Goal: Transaction & Acquisition: Download file/media

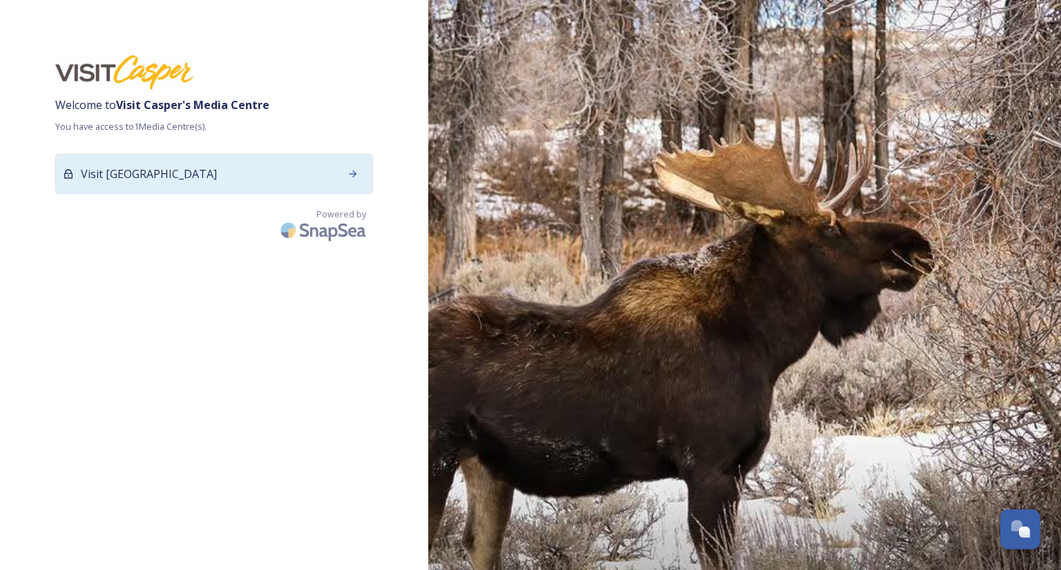
click at [343, 176] on div at bounding box center [352, 174] width 25 height 25
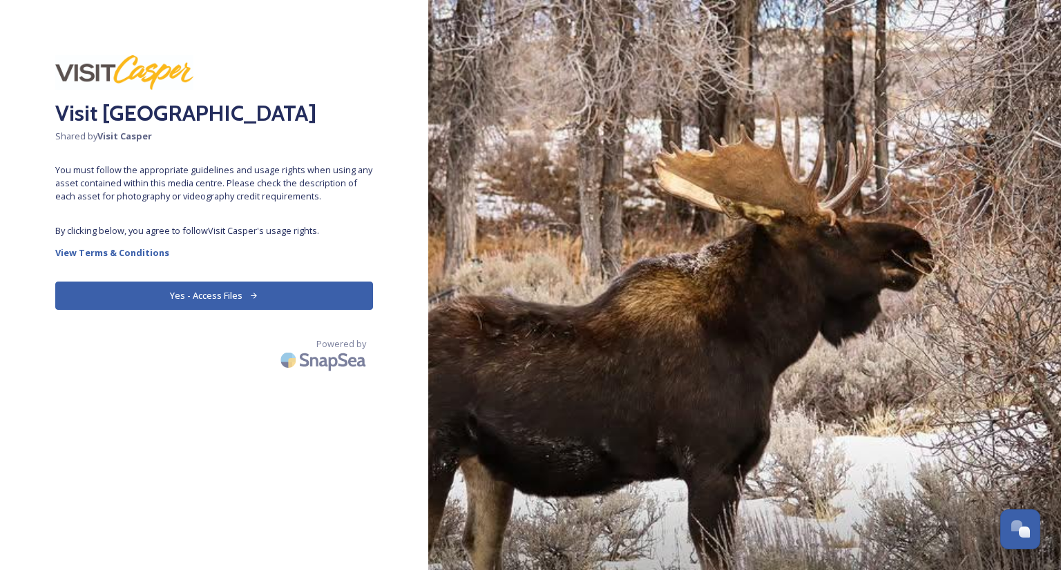
click at [212, 300] on button "Yes - Access Files" at bounding box center [214, 296] width 318 height 28
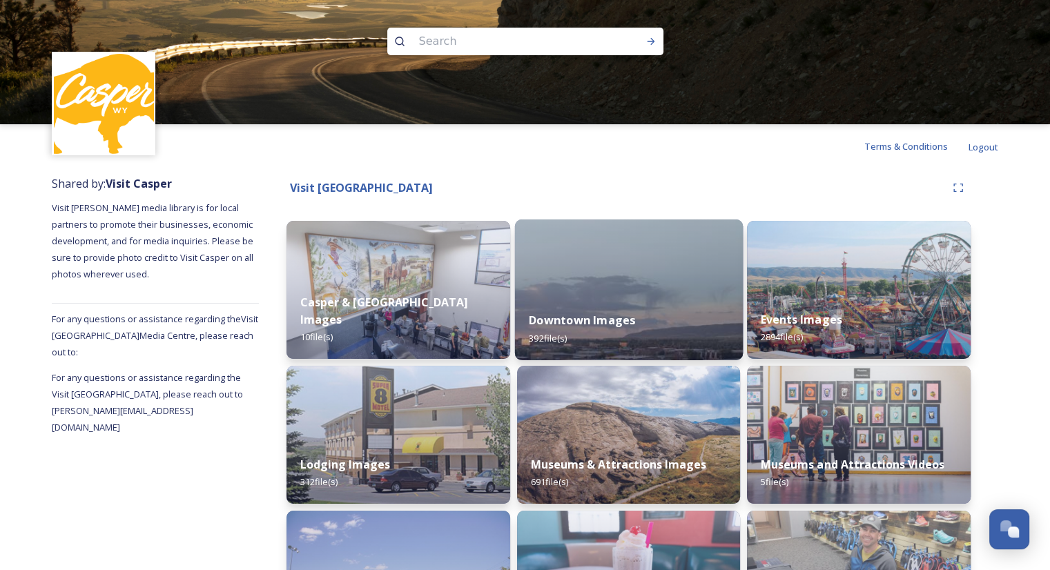
click at [601, 274] on img at bounding box center [628, 290] width 228 height 141
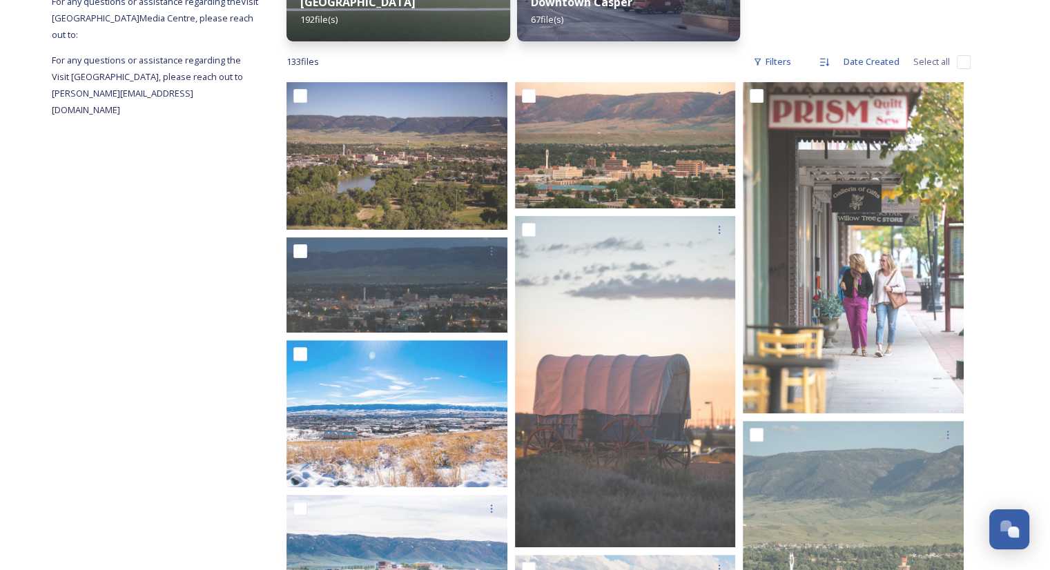
scroll to position [260, 0]
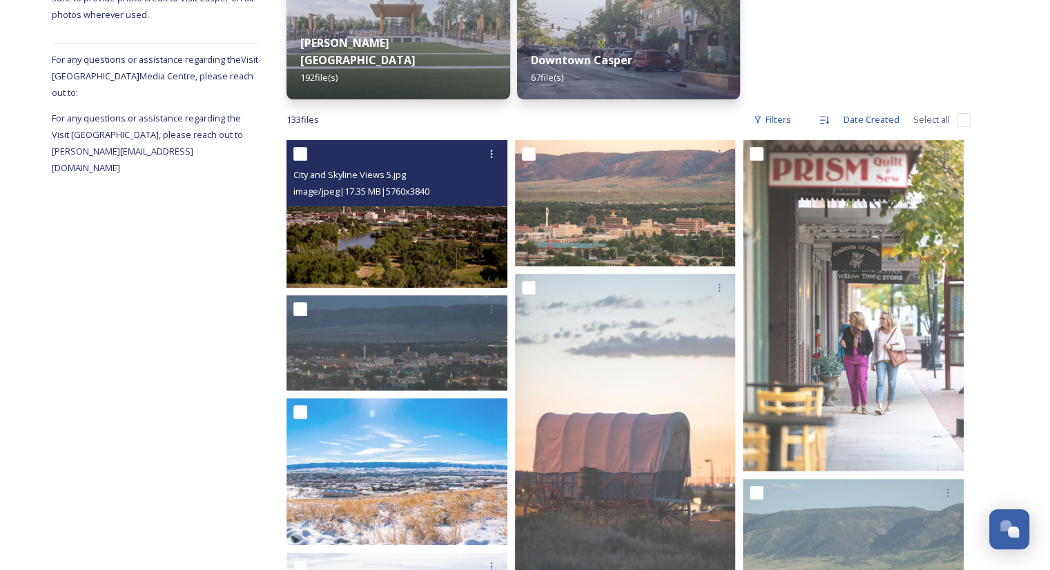
click at [304, 154] on input "checkbox" at bounding box center [300, 154] width 14 height 14
checkbox input "true"
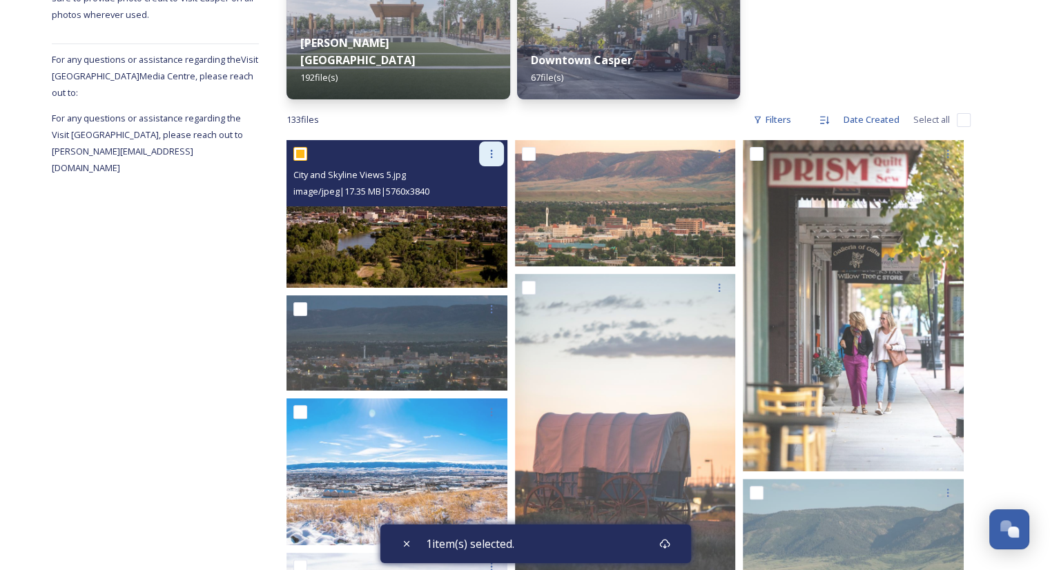
click at [486, 151] on icon at bounding box center [491, 153] width 11 height 11
click at [486, 213] on span "Download" at bounding box center [475, 210] width 42 height 13
click at [496, 161] on div at bounding box center [491, 154] width 25 height 25
click at [471, 217] on span "Download" at bounding box center [475, 210] width 42 height 13
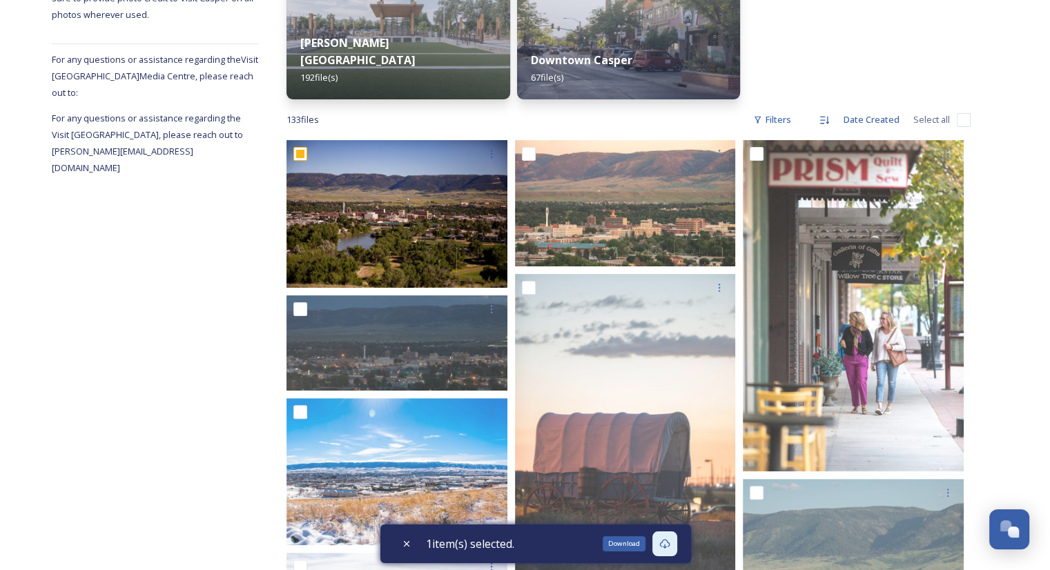
click at [670, 545] on icon at bounding box center [664, 544] width 11 height 11
click at [638, 542] on div "1 item(s) selected." at bounding box center [535, 544] width 311 height 39
click at [666, 552] on div "Download" at bounding box center [665, 544] width 25 height 25
click at [669, 548] on icon at bounding box center [664, 544] width 10 height 10
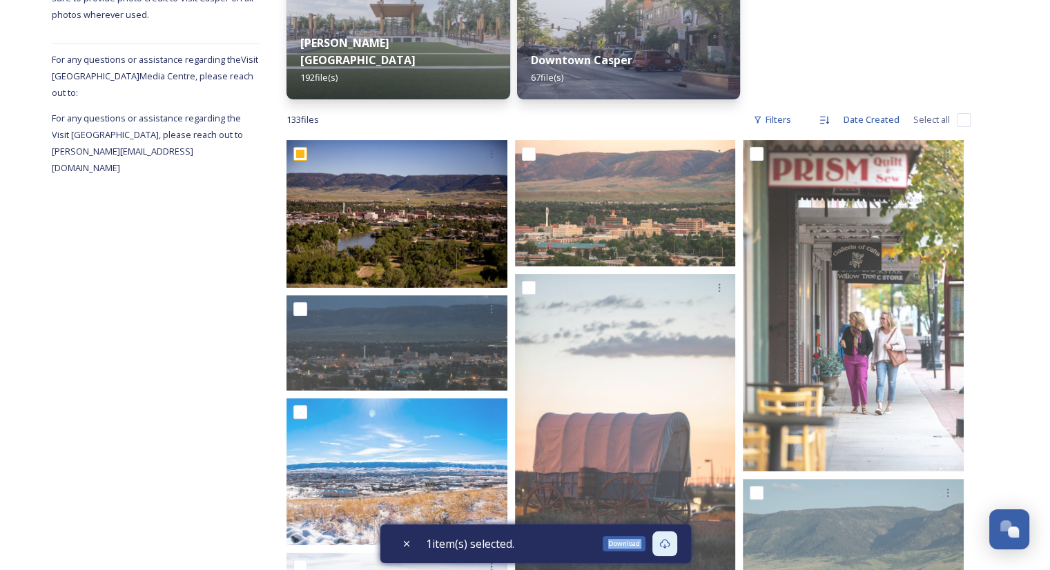
click at [669, 548] on icon at bounding box center [664, 544] width 10 height 10
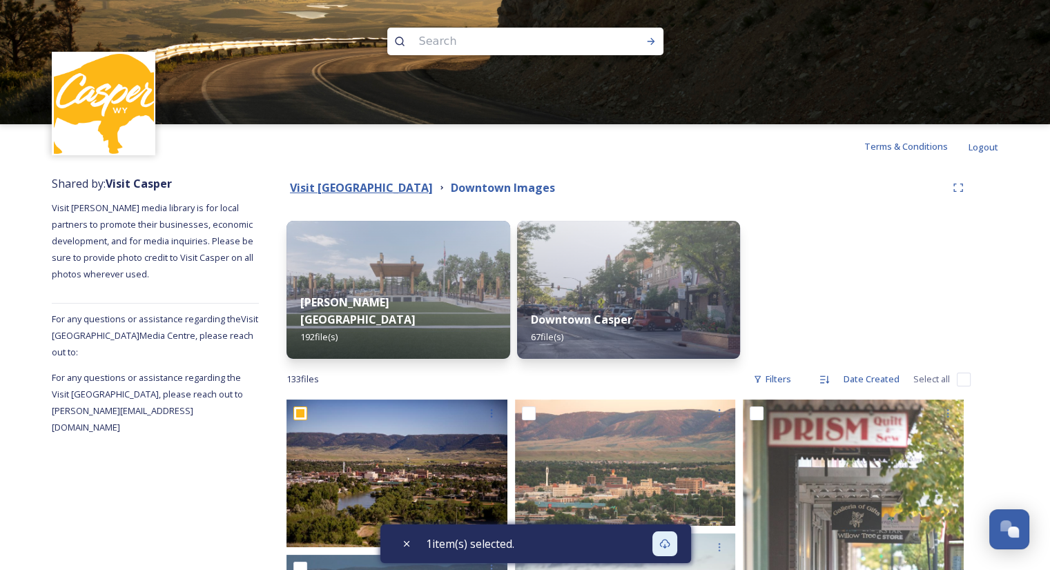
click at [357, 189] on strong "Visit [GEOGRAPHIC_DATA]" at bounding box center [361, 187] width 143 height 15
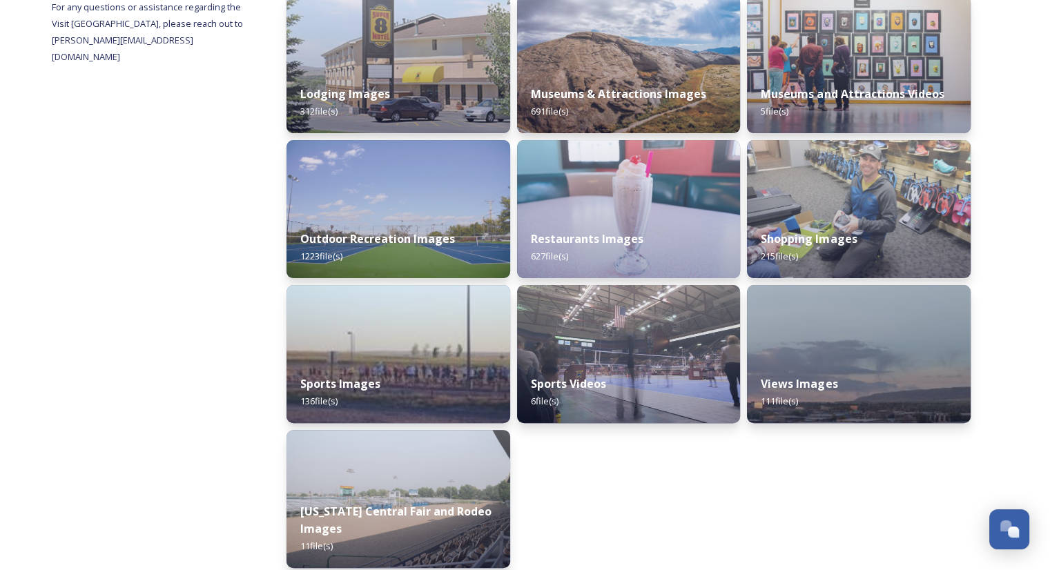
scroll to position [383, 0]
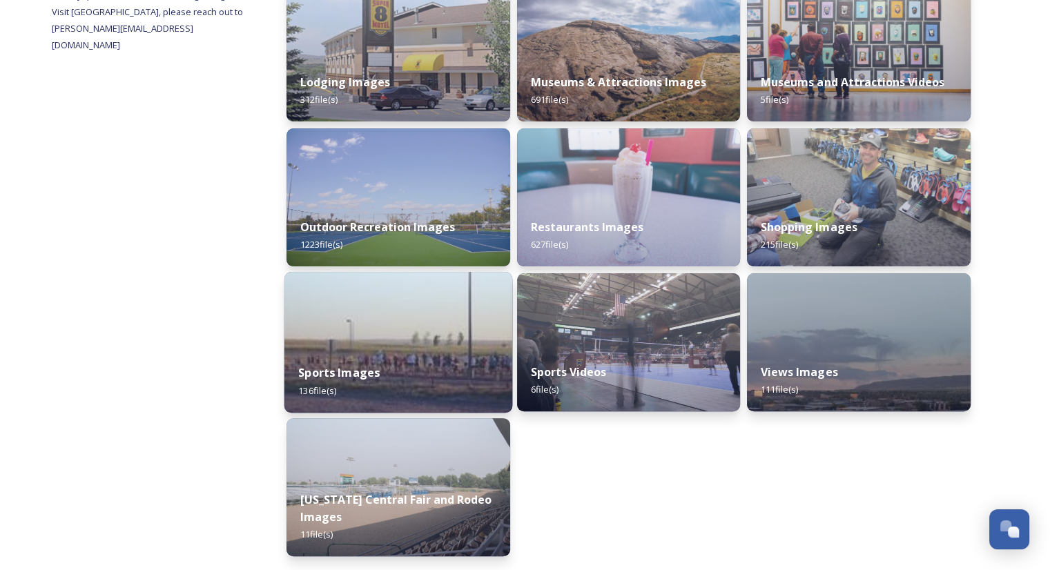
click at [430, 385] on div "Sports Images 136 file(s)" at bounding box center [398, 381] width 228 height 63
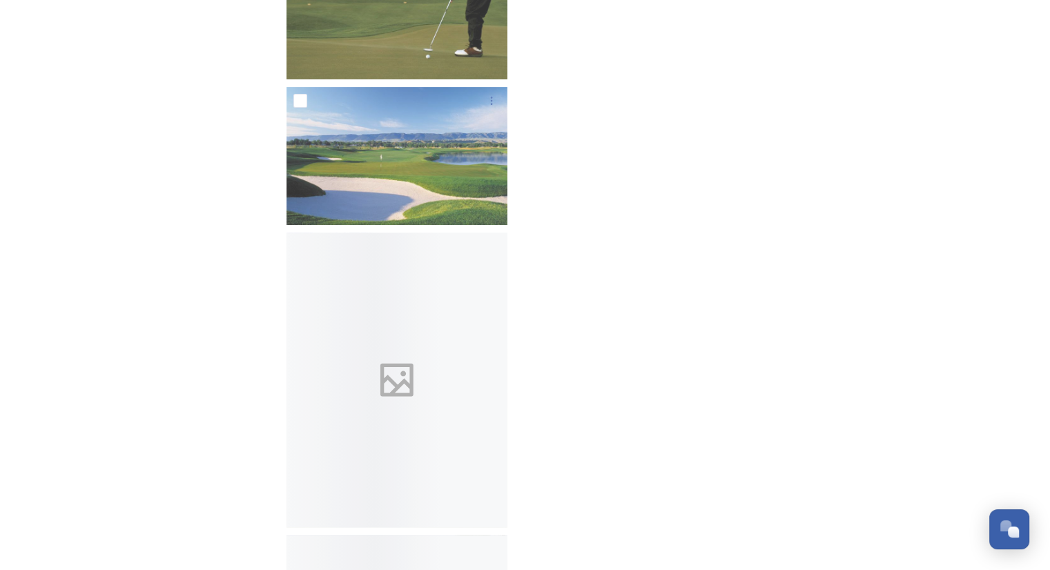
scroll to position [11038, 0]
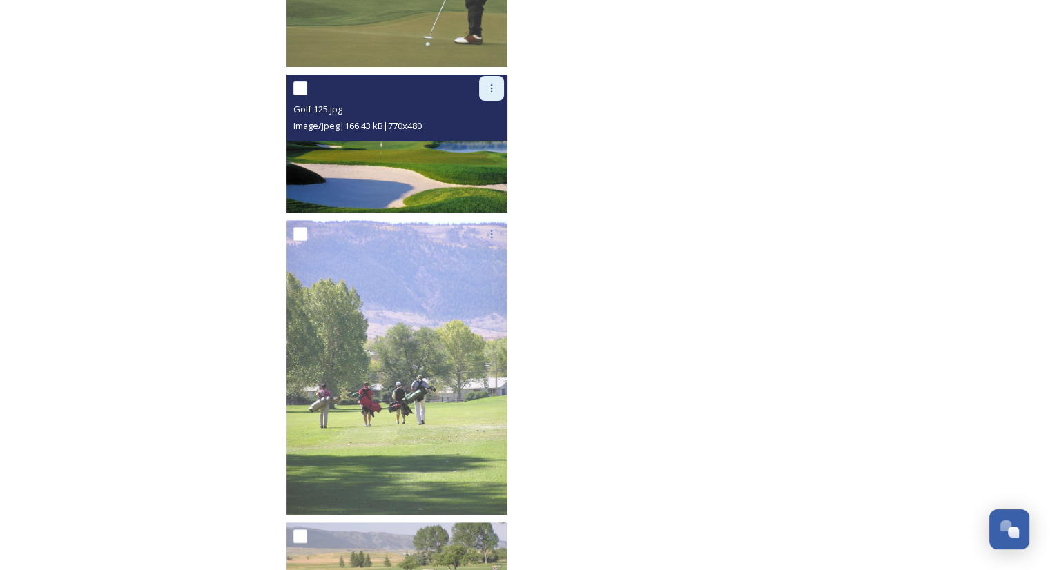
click at [487, 92] on icon at bounding box center [491, 88] width 11 height 11
click at [487, 146] on span "Download" at bounding box center [475, 145] width 42 height 13
click at [485, 92] on div at bounding box center [491, 88] width 25 height 25
click at [489, 144] on span "Download" at bounding box center [475, 145] width 42 height 13
click at [500, 88] on div at bounding box center [491, 88] width 25 height 25
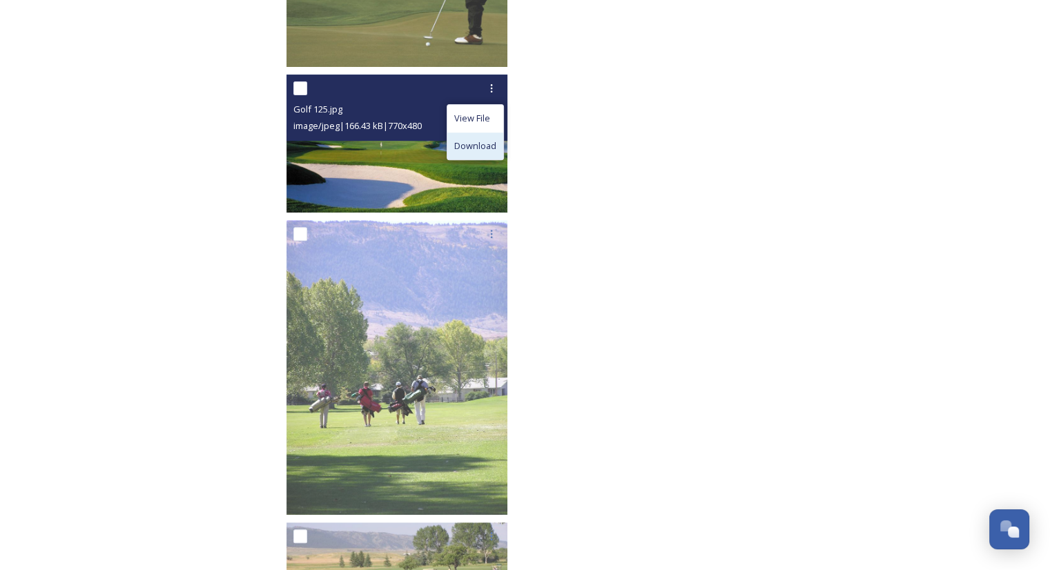
click at [485, 144] on span "Download" at bounding box center [475, 145] width 42 height 13
click at [493, 90] on icon at bounding box center [491, 88] width 11 height 11
click at [475, 144] on span "Download" at bounding box center [475, 145] width 42 height 13
click at [298, 85] on input "checkbox" at bounding box center [300, 88] width 14 height 14
checkbox input "true"
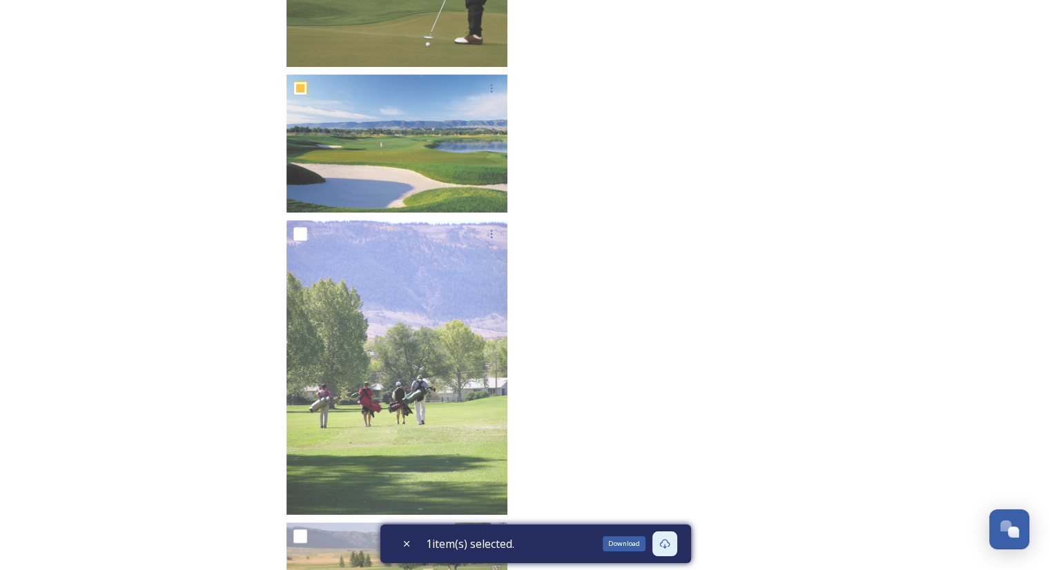
click at [668, 550] on div "Download" at bounding box center [665, 544] width 25 height 25
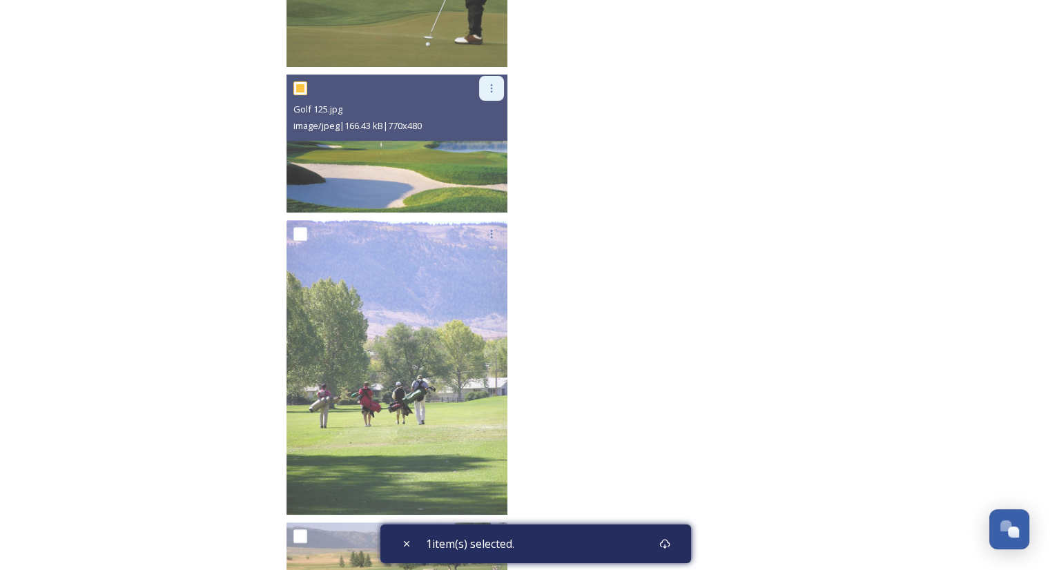
click at [502, 85] on div at bounding box center [491, 88] width 25 height 25
click at [486, 150] on span "Download" at bounding box center [475, 145] width 42 height 13
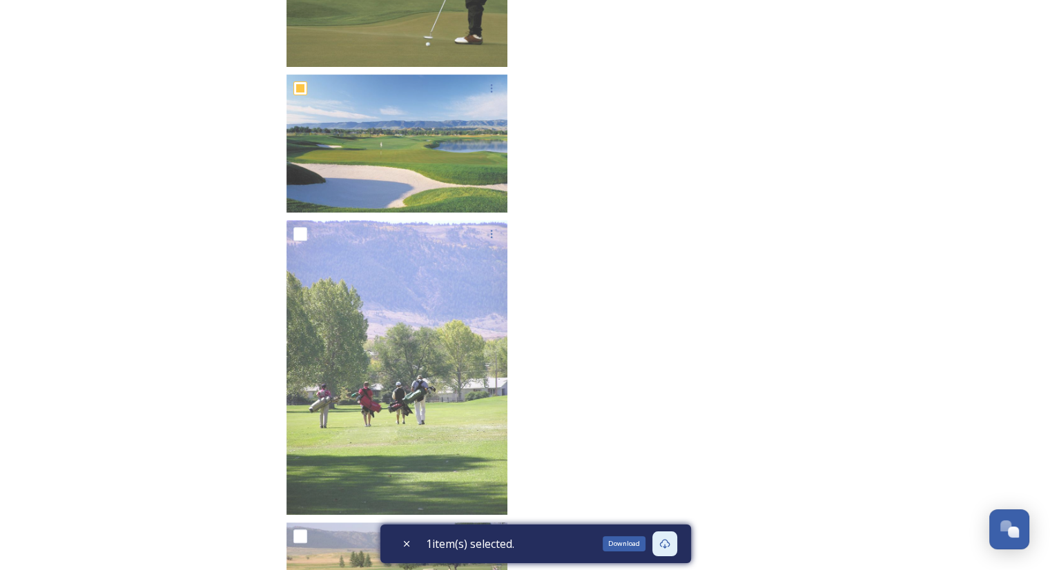
click at [666, 548] on icon at bounding box center [664, 544] width 11 height 11
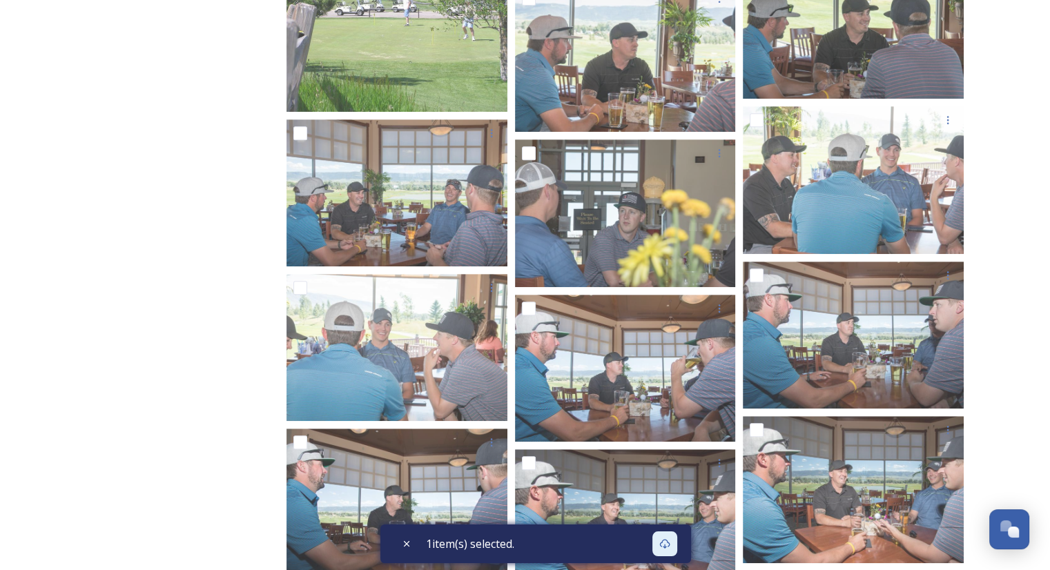
scroll to position [0, 0]
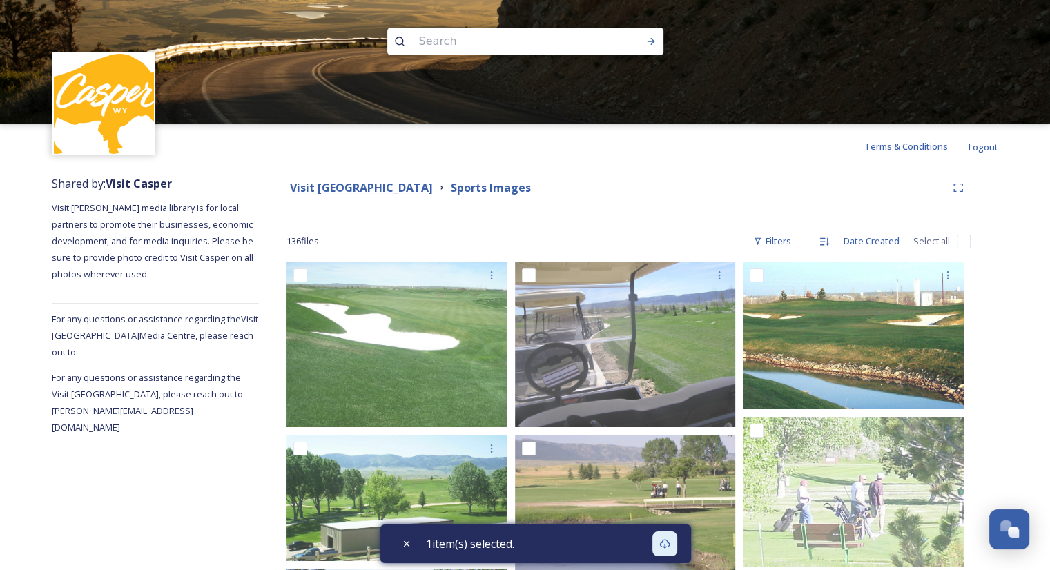
click at [400, 186] on strong "Visit [GEOGRAPHIC_DATA]" at bounding box center [361, 187] width 143 height 15
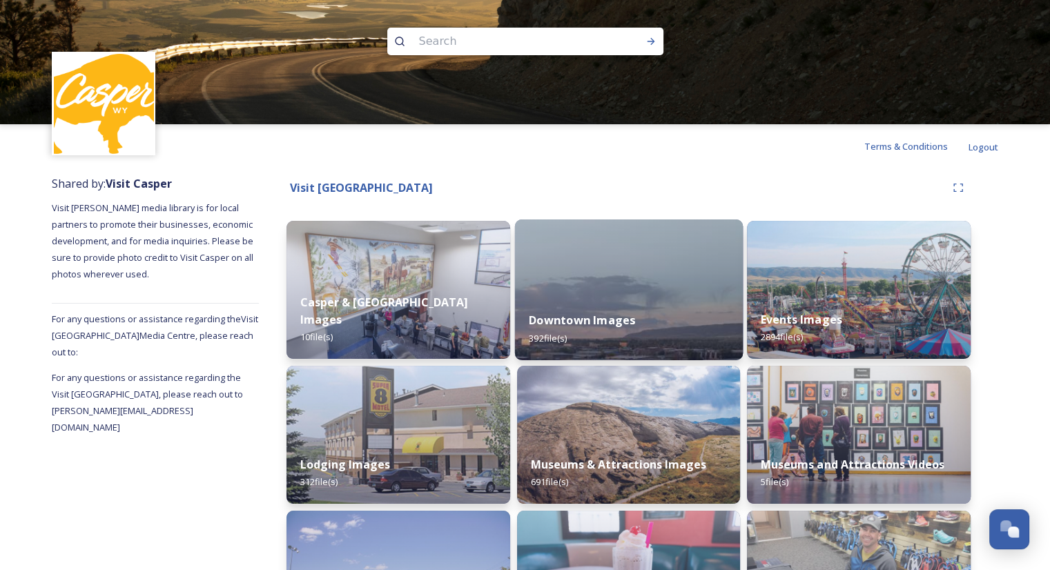
click at [716, 352] on div "Downtown Images 392 file(s)" at bounding box center [628, 329] width 228 height 63
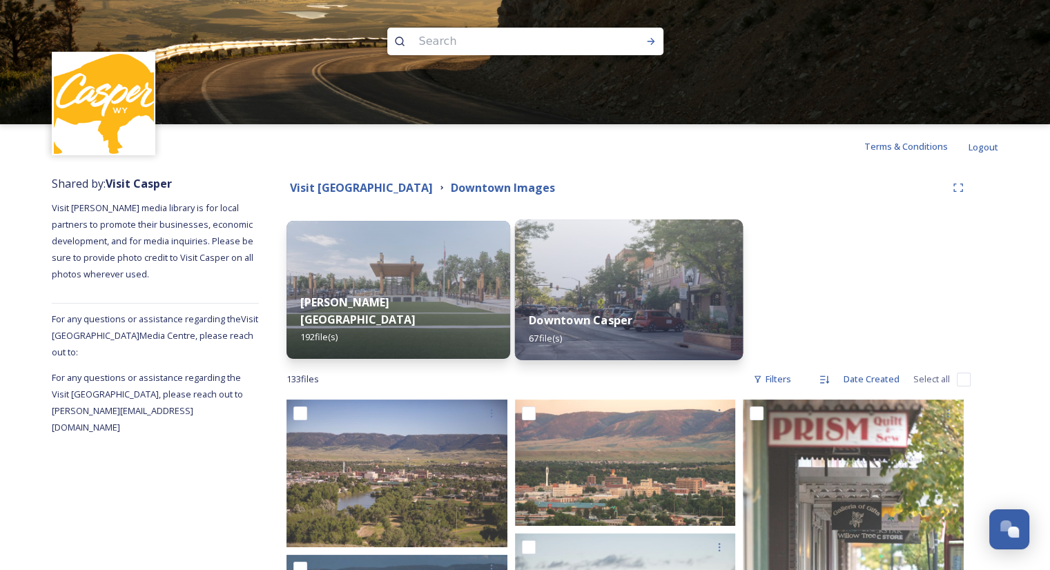
click at [588, 298] on div "Downtown Casper 67 file(s)" at bounding box center [628, 329] width 228 height 63
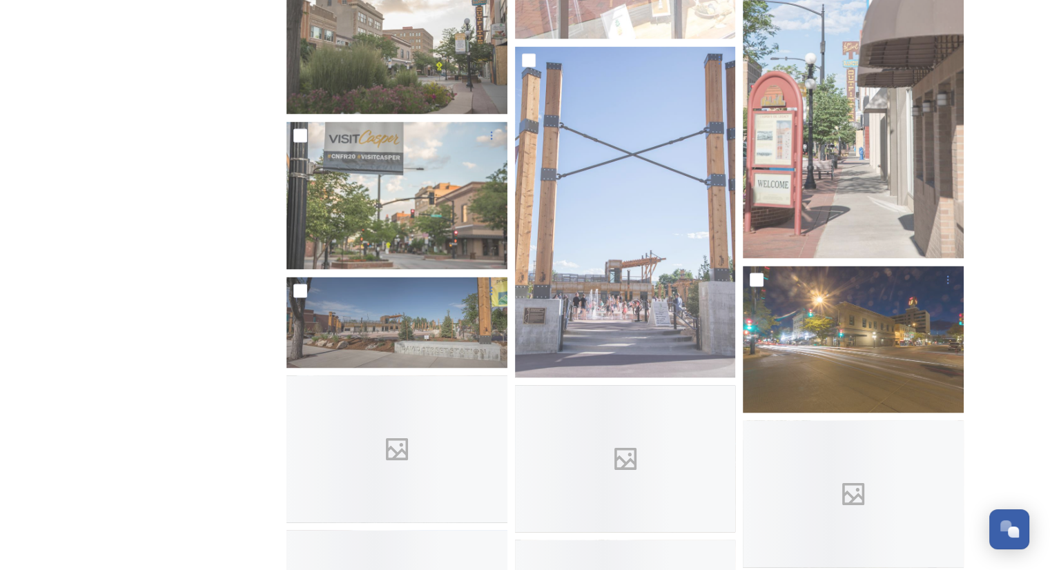
scroll to position [2682, 0]
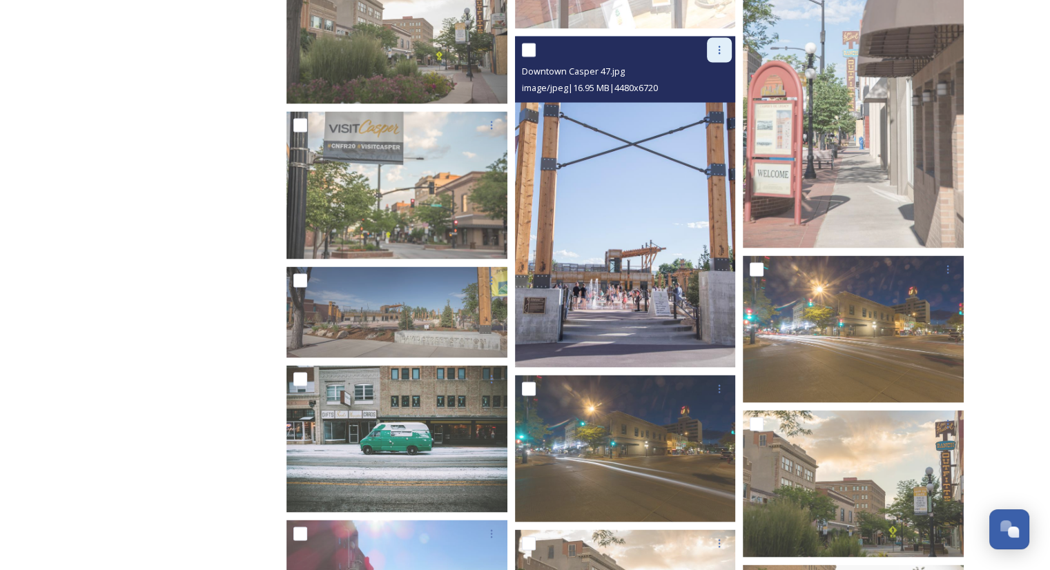
click at [713, 55] on div at bounding box center [719, 50] width 25 height 25
click at [714, 103] on span "Download" at bounding box center [703, 107] width 42 height 13
click at [704, 164] on img at bounding box center [625, 202] width 221 height 331
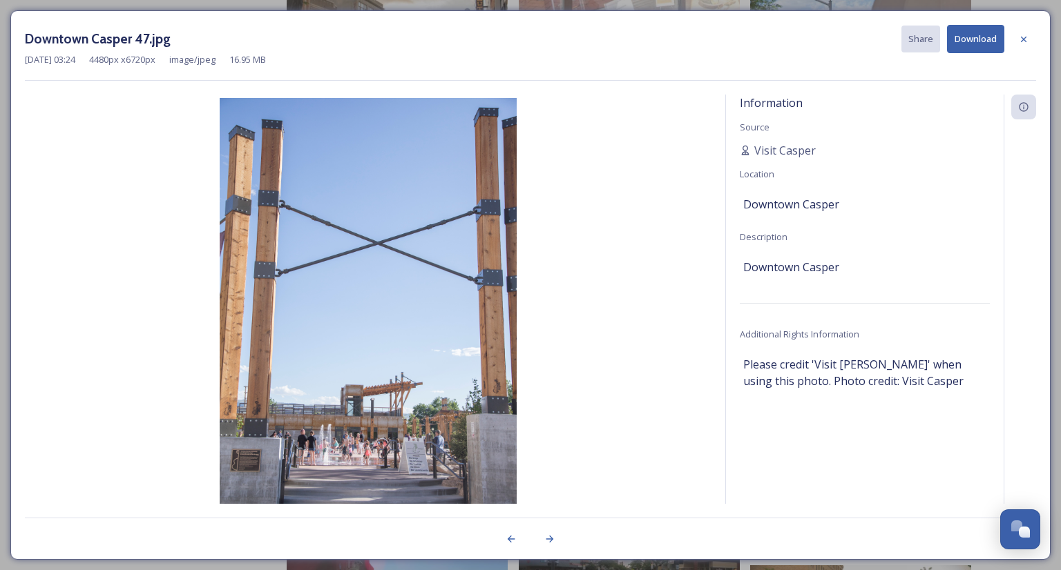
click at [980, 40] on button "Download" at bounding box center [975, 39] width 57 height 28
click at [1031, 43] on div at bounding box center [1023, 39] width 25 height 25
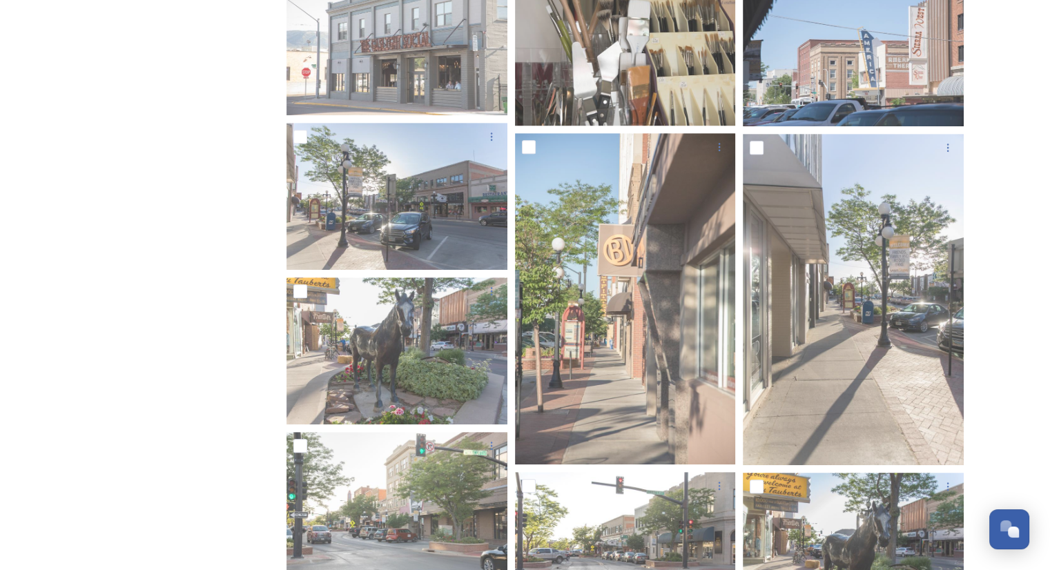
scroll to position [0, 0]
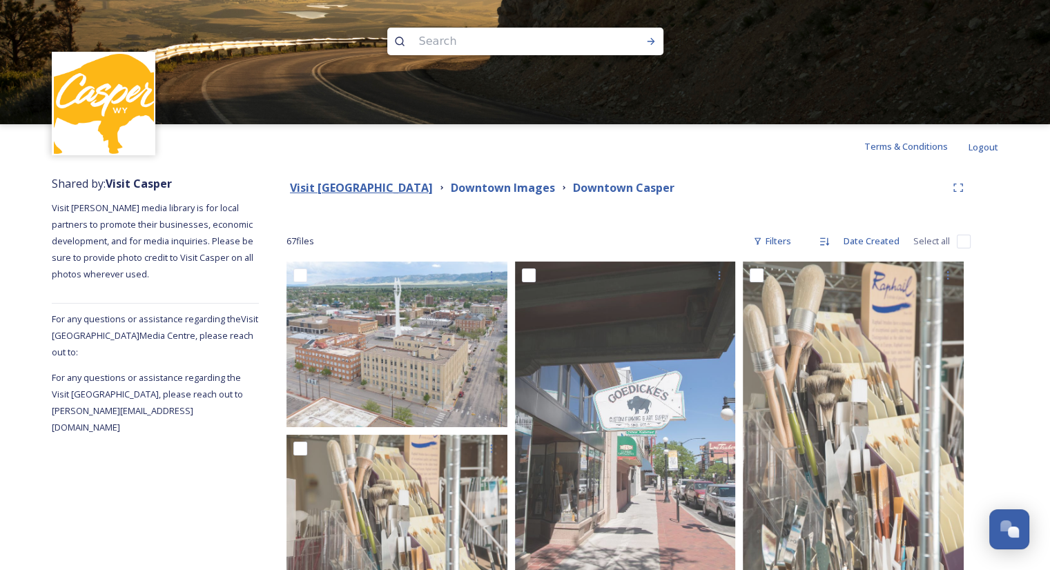
click at [386, 195] on strong "Visit [GEOGRAPHIC_DATA]" at bounding box center [361, 187] width 143 height 15
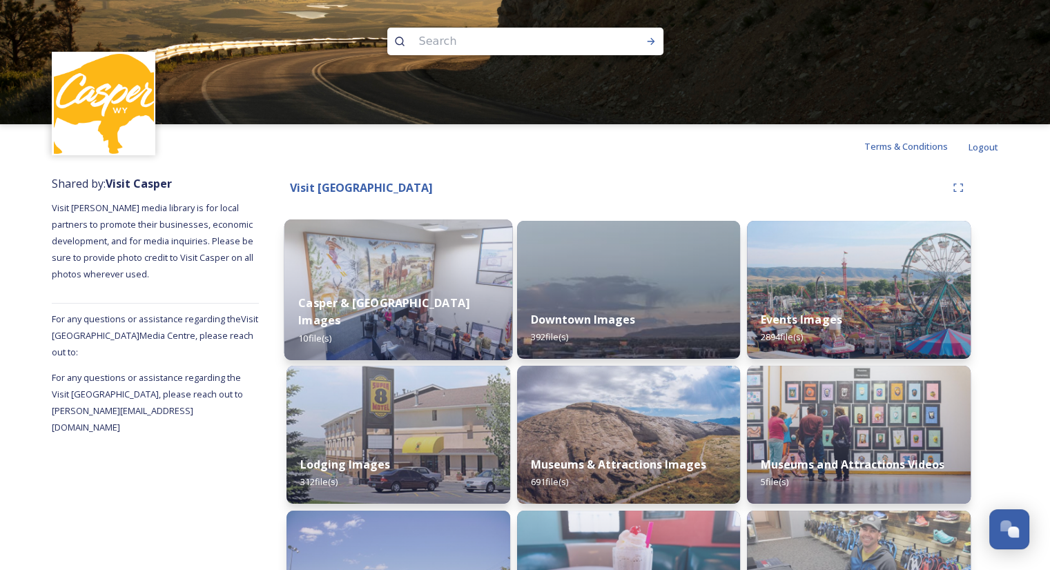
click at [436, 339] on div "Casper & [GEOGRAPHIC_DATA] Images 10 file(s)" at bounding box center [398, 320] width 228 height 80
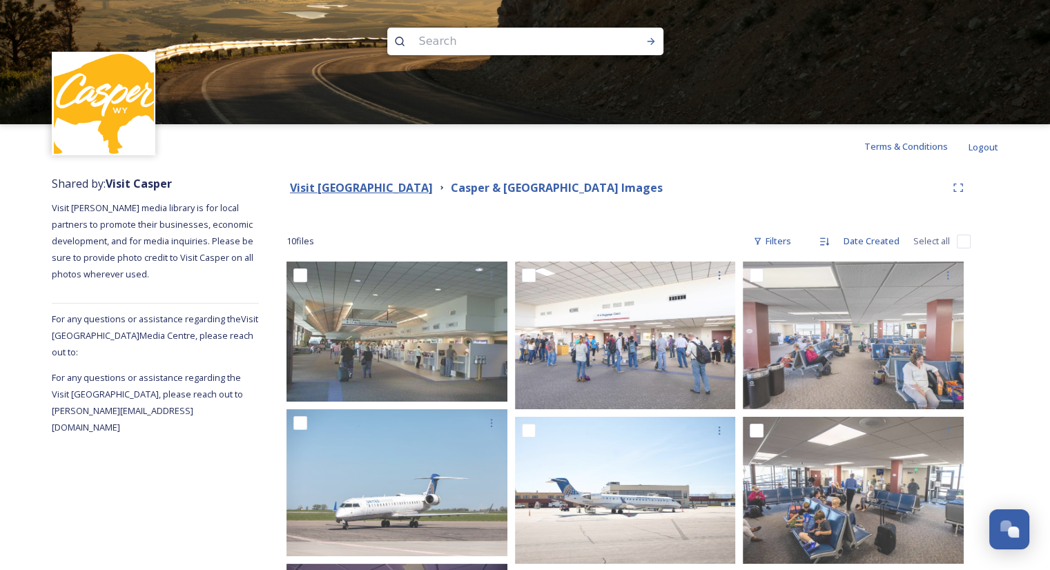
click at [354, 186] on strong "Visit [GEOGRAPHIC_DATA]" at bounding box center [361, 187] width 143 height 15
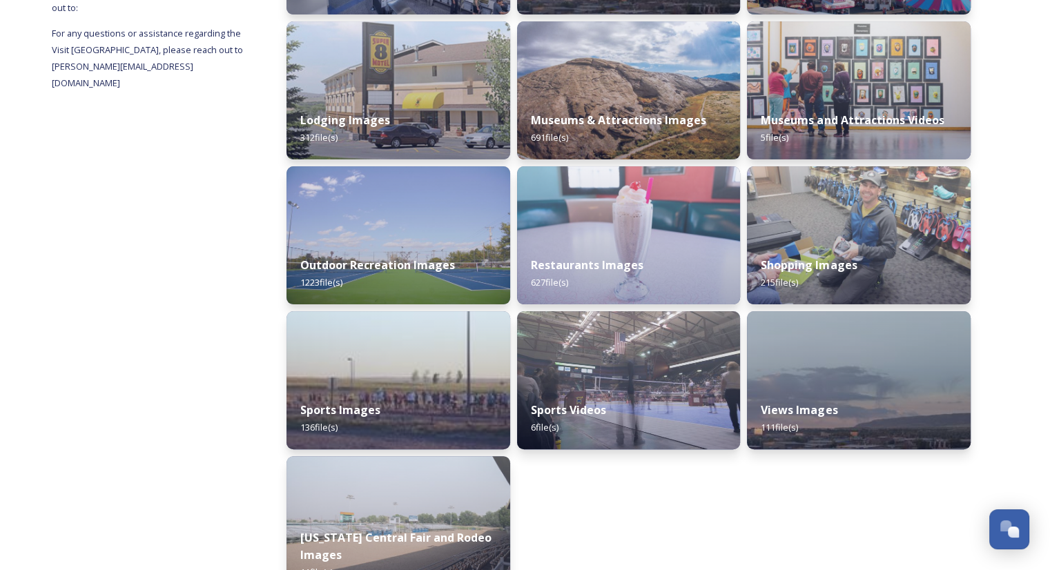
scroll to position [383, 0]
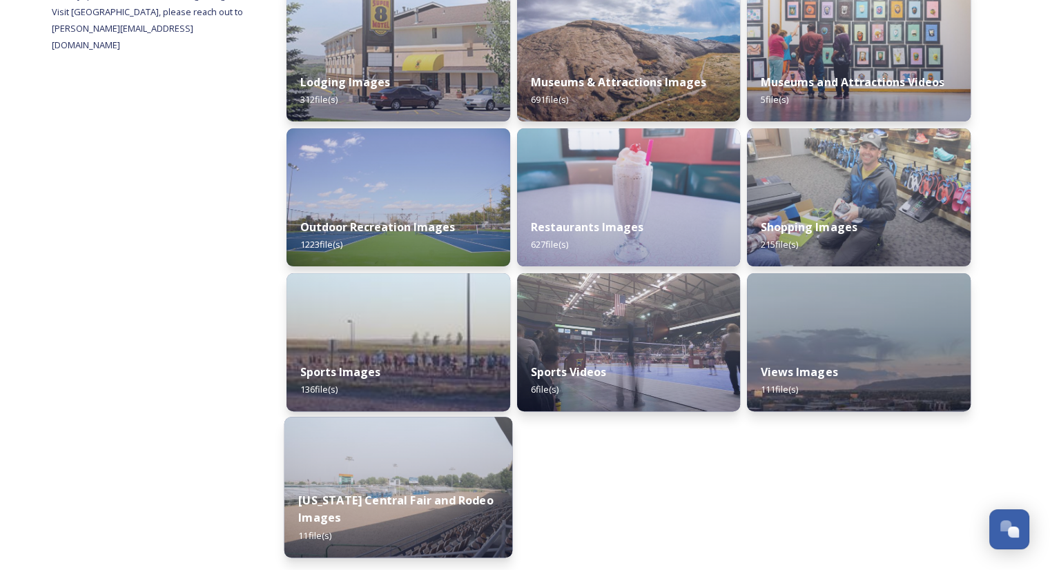
click at [423, 538] on div "[US_STATE] Central Fair and Rodeo Images 11 file(s)" at bounding box center [398, 518] width 228 height 80
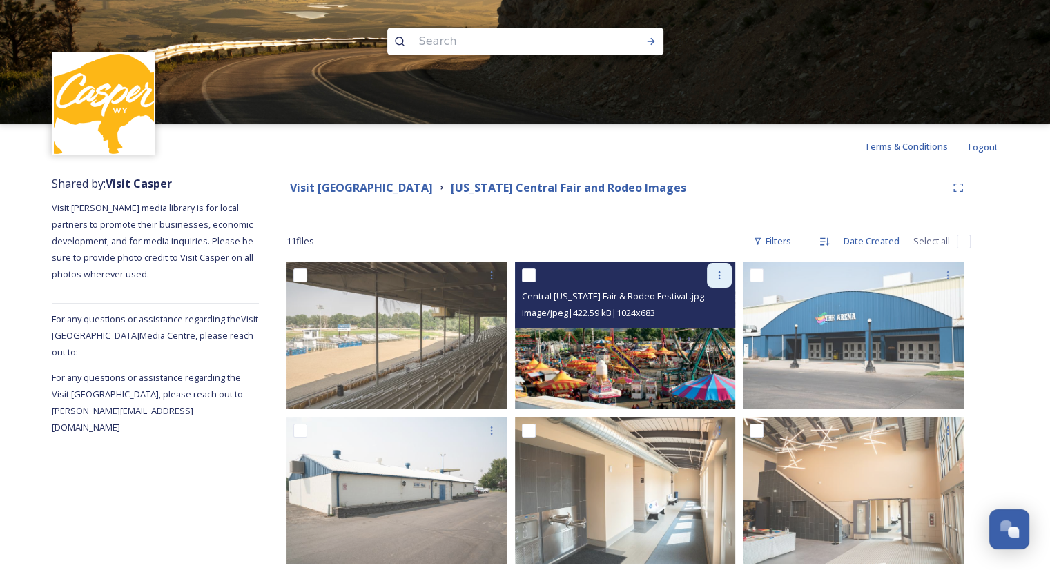
click at [717, 279] on icon at bounding box center [719, 275] width 11 height 11
click at [703, 327] on span "Download" at bounding box center [703, 332] width 42 height 13
click at [616, 293] on span "Central [US_STATE] Fair & Rodeo Festival .jpg" at bounding box center [613, 296] width 182 height 12
click at [717, 278] on icon at bounding box center [719, 275] width 11 height 11
click at [709, 328] on span "Download" at bounding box center [703, 332] width 42 height 13
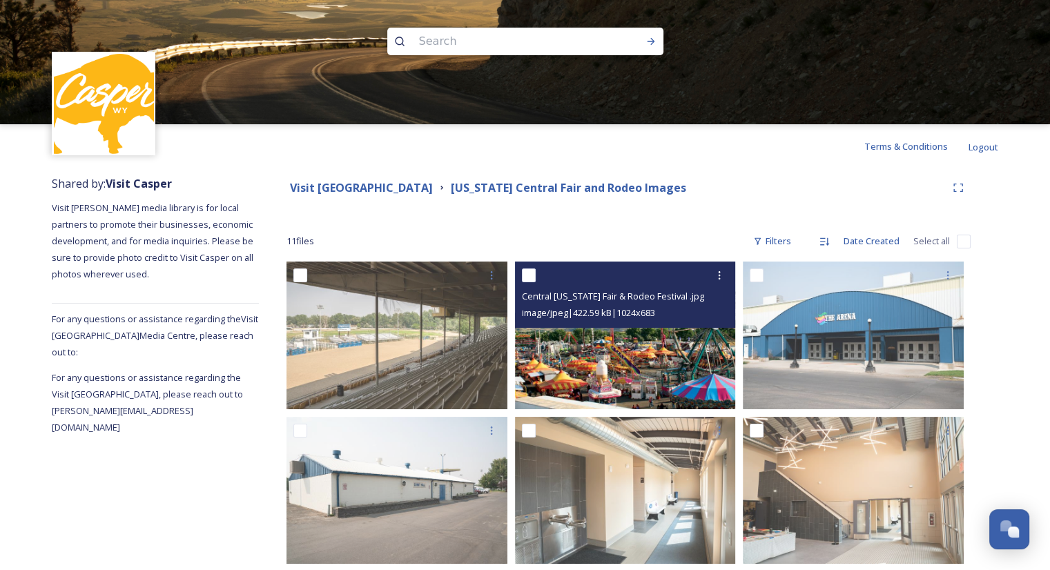
click at [709, 328] on img at bounding box center [625, 335] width 221 height 147
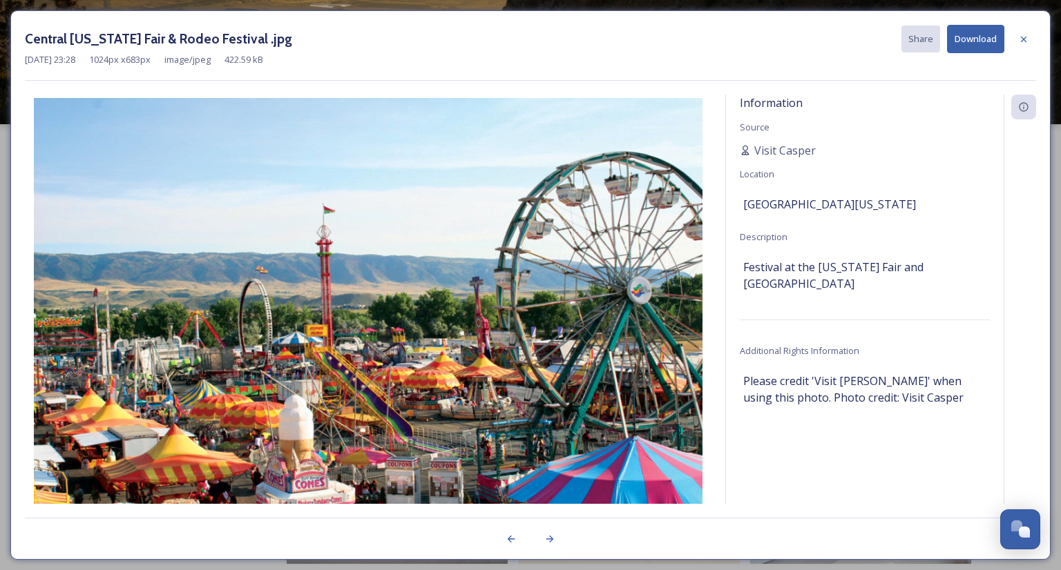
click at [961, 37] on button "Download" at bounding box center [975, 39] width 57 height 28
click at [1027, 40] on icon at bounding box center [1023, 39] width 11 height 11
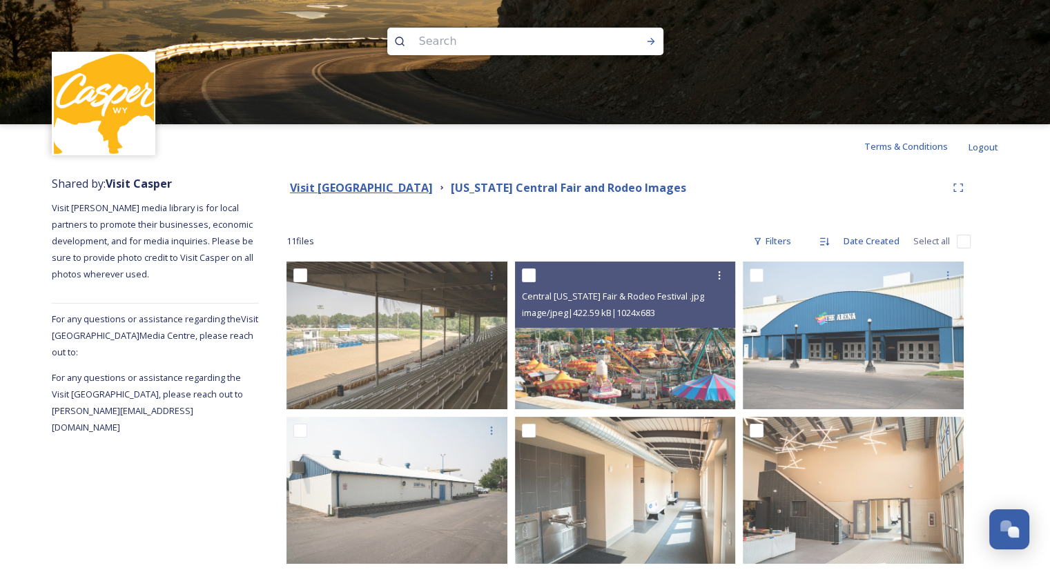
click at [387, 191] on strong "Visit [GEOGRAPHIC_DATA]" at bounding box center [361, 187] width 143 height 15
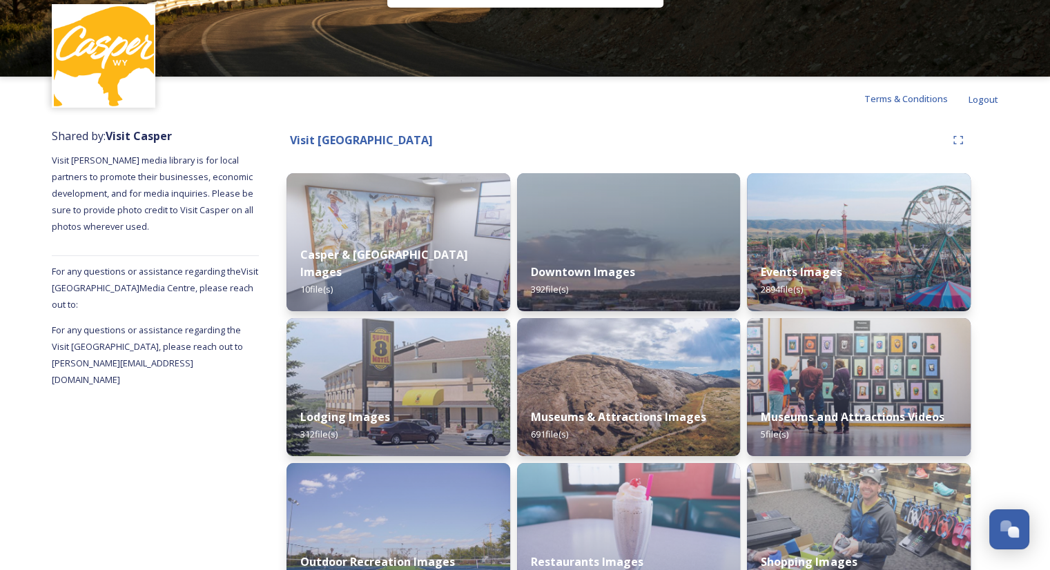
scroll to position [59, 0]
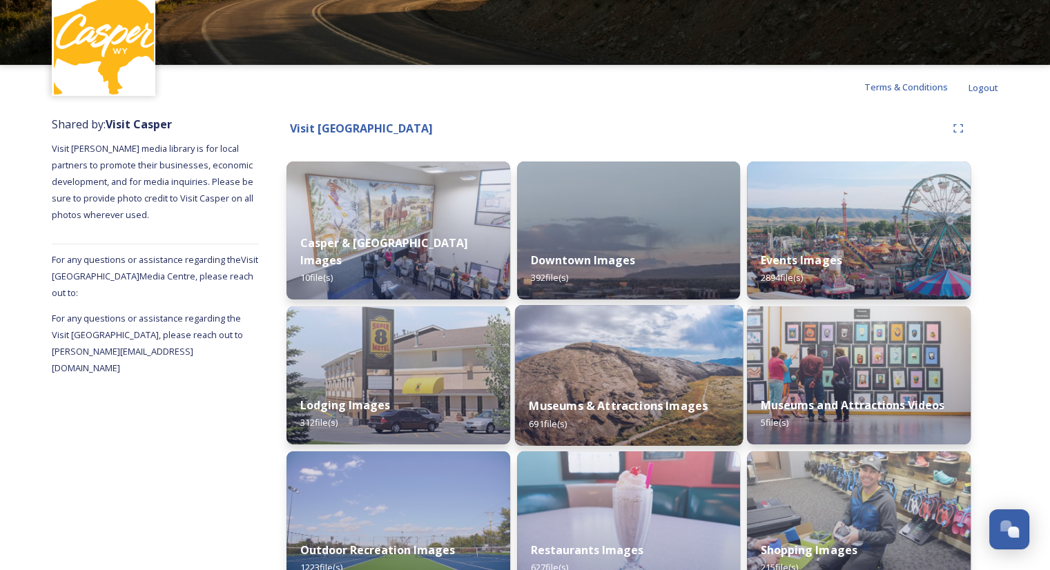
click at [709, 382] on img at bounding box center [628, 375] width 228 height 141
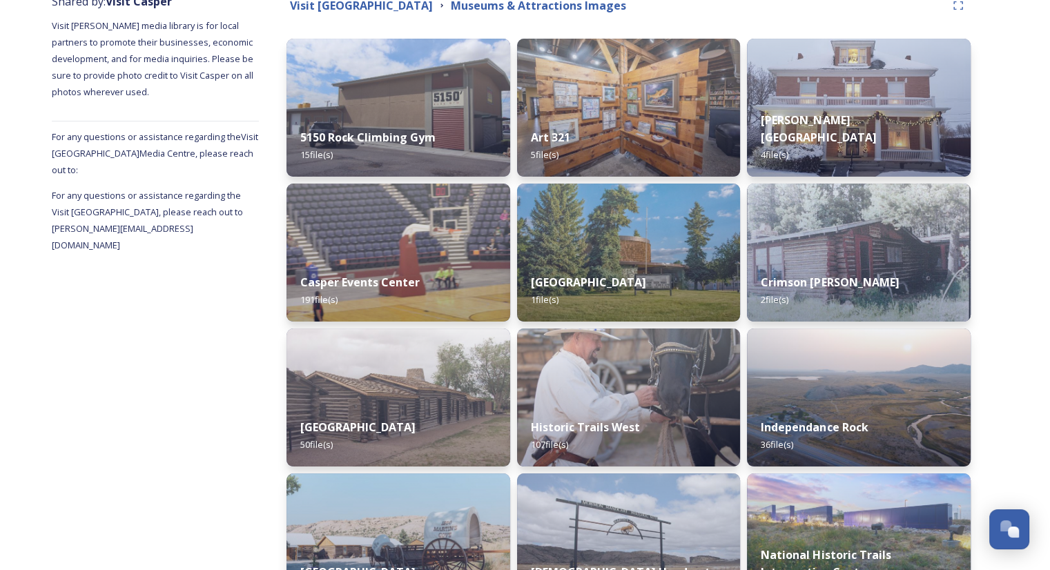
scroll to position [204, 0]
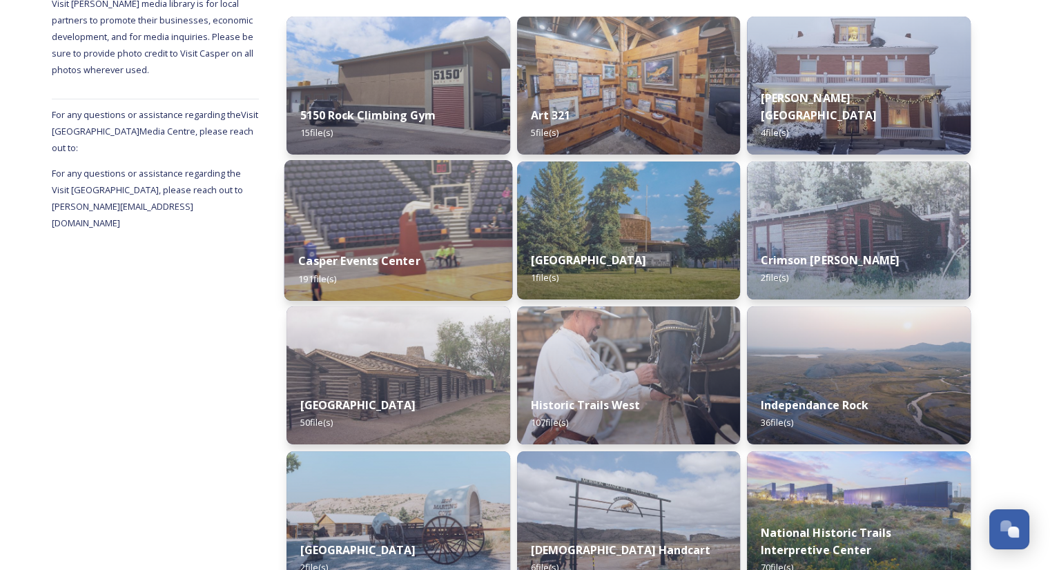
click at [429, 238] on div "Casper Events Center 191 file(s)" at bounding box center [398, 269] width 228 height 63
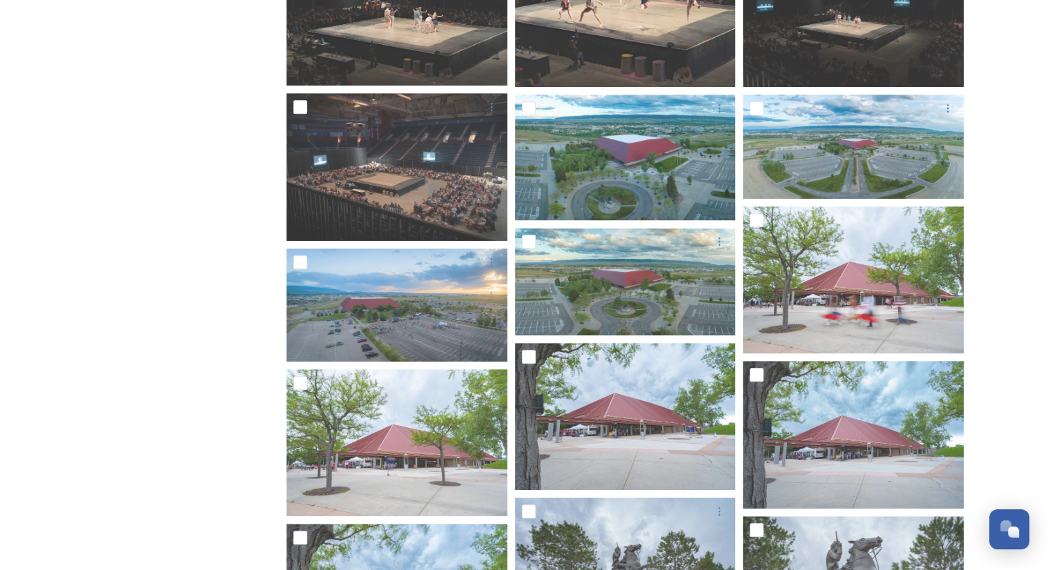
scroll to position [748, 0]
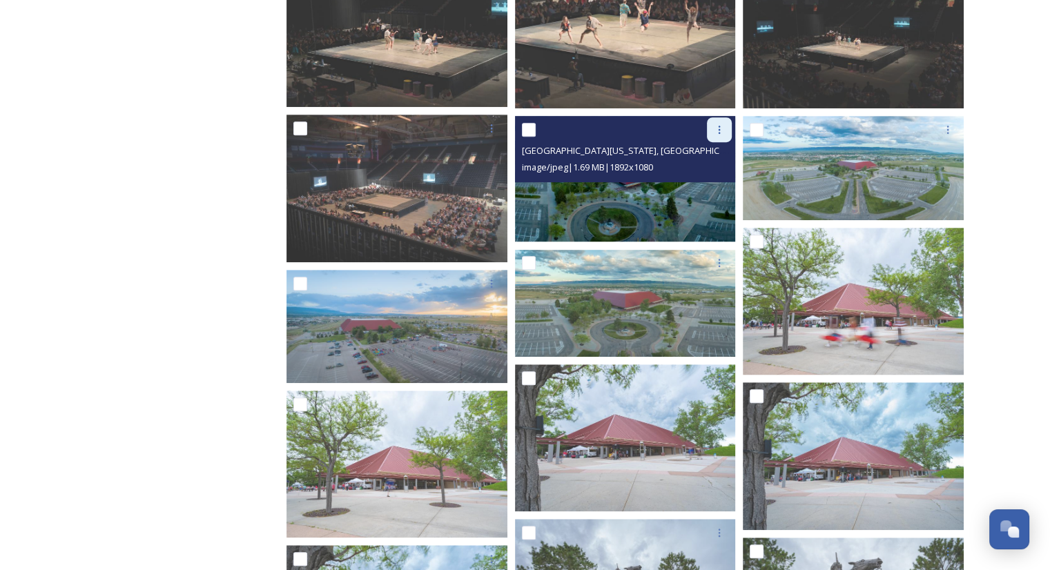
drag, startPoint x: 719, startPoint y: 132, endPoint x: 732, endPoint y: 124, distance: 15.2
click at [732, 124] on div at bounding box center [719, 129] width 25 height 25
click at [707, 191] on span "Download" at bounding box center [703, 186] width 42 height 13
click at [722, 128] on icon at bounding box center [719, 129] width 11 height 11
click at [715, 190] on span "Download" at bounding box center [703, 186] width 42 height 13
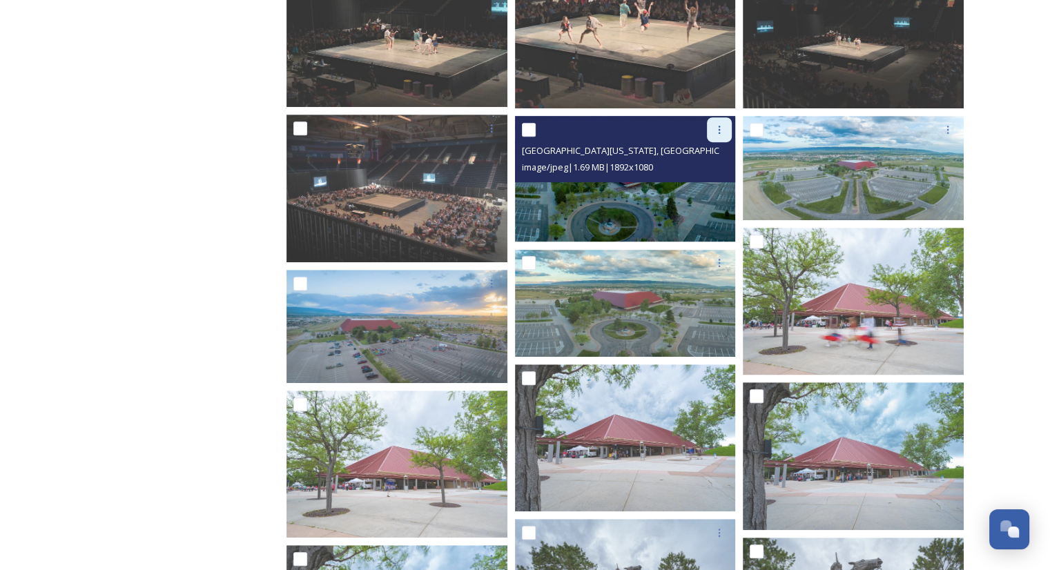
click at [721, 122] on div at bounding box center [719, 129] width 25 height 25
click at [710, 181] on span "Download" at bounding box center [703, 186] width 42 height 13
click at [726, 123] on div at bounding box center [719, 129] width 25 height 25
click at [715, 180] on span "Download" at bounding box center [703, 186] width 42 height 13
click at [700, 189] on img at bounding box center [625, 179] width 221 height 126
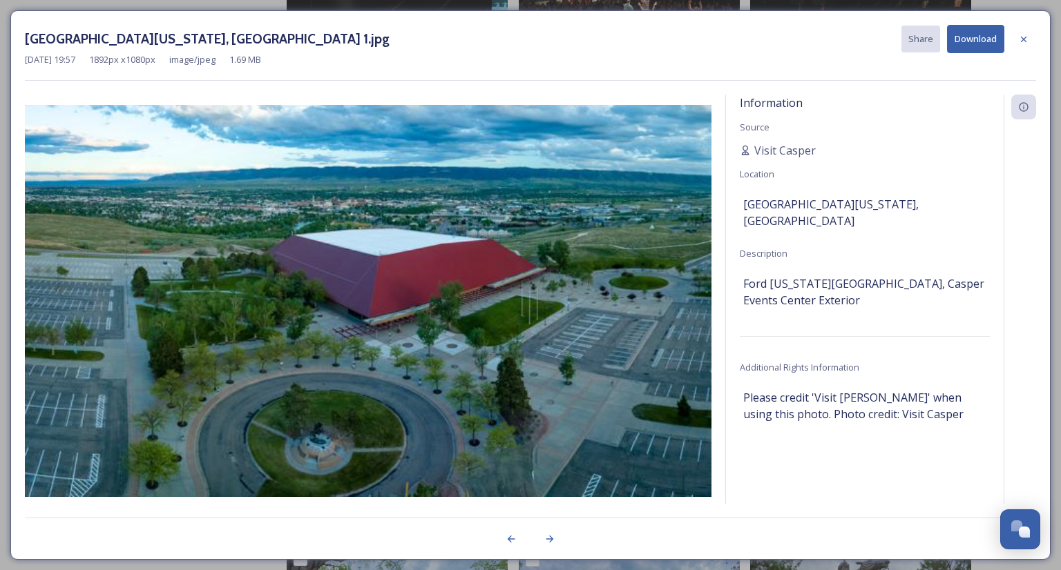
click at [979, 32] on button "Download" at bounding box center [975, 39] width 57 height 28
click at [1022, 39] on icon at bounding box center [1024, 39] width 6 height 6
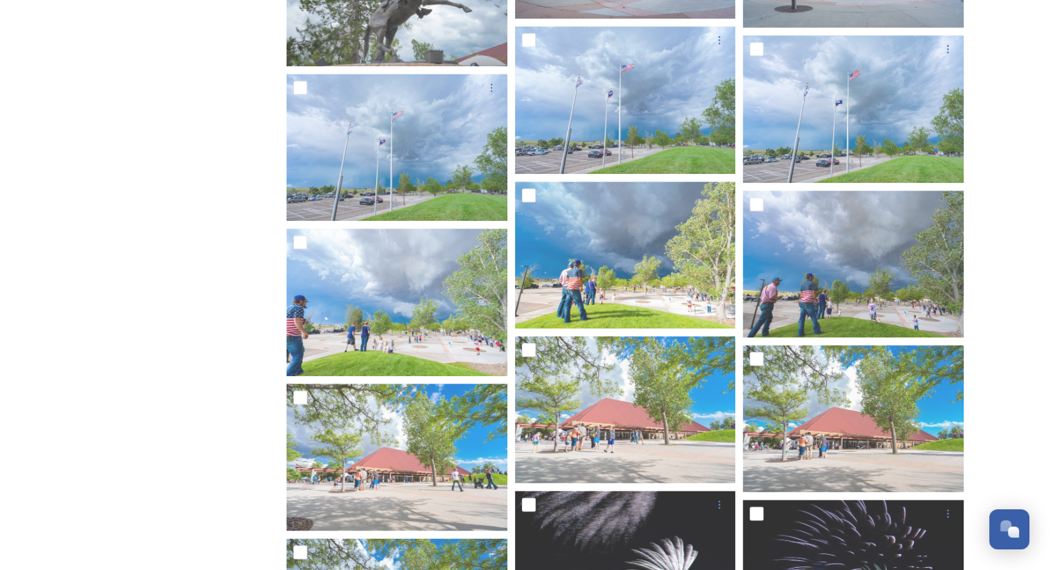
scroll to position [0, 0]
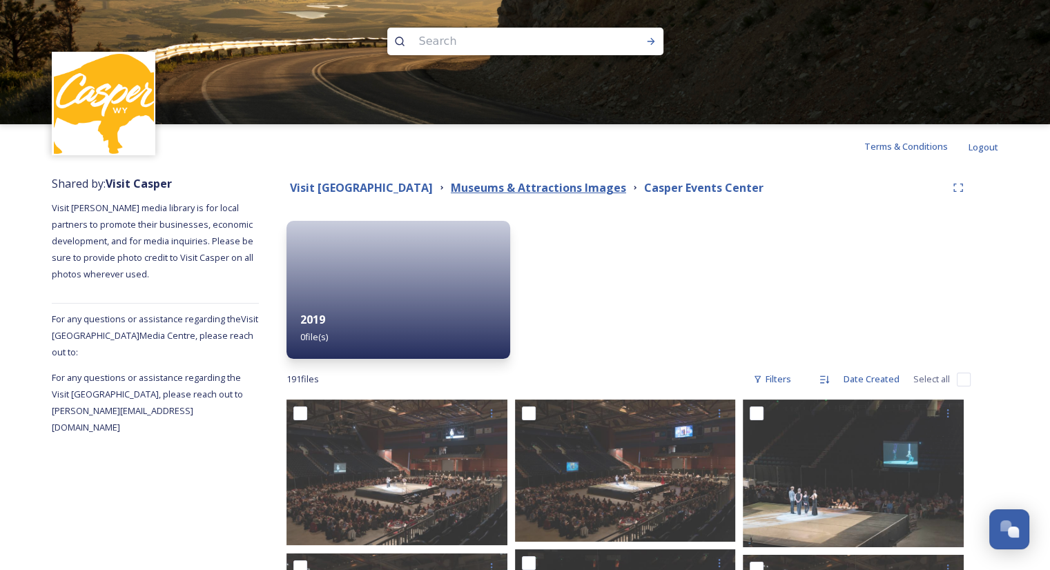
click at [527, 190] on strong "Museums & Attractions Images" at bounding box center [538, 187] width 175 height 15
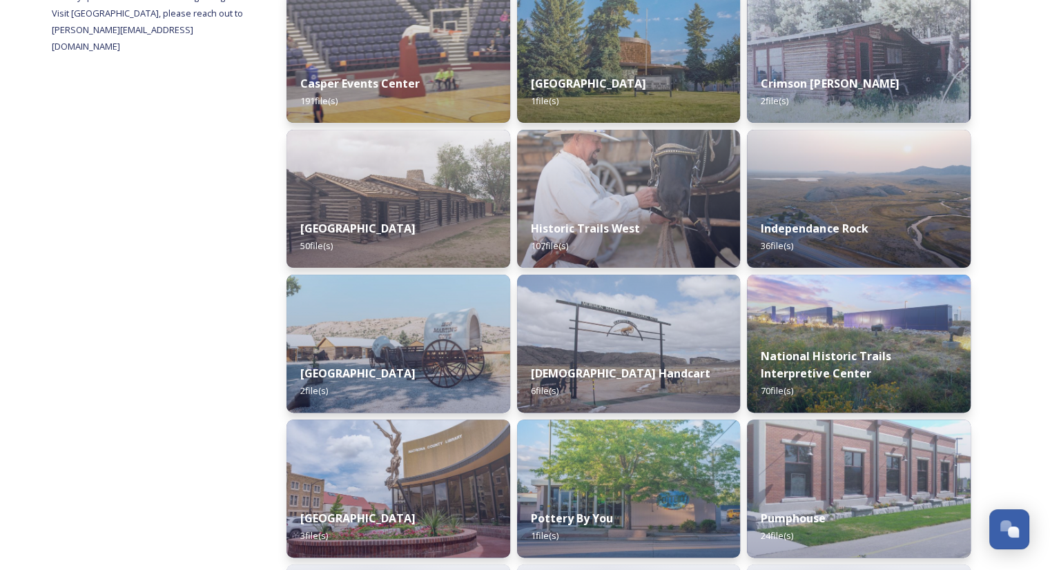
scroll to position [389, 0]
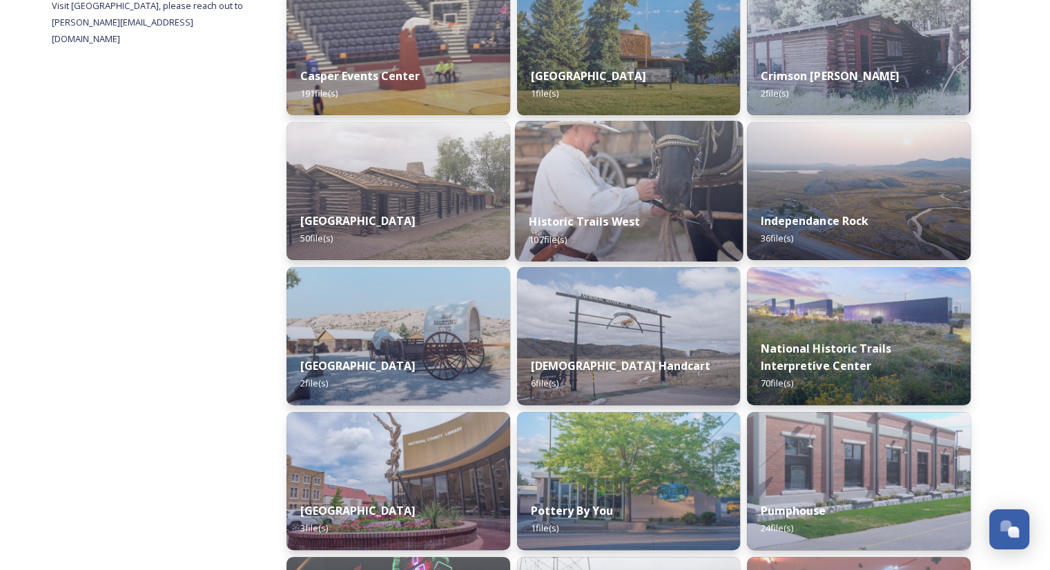
click at [683, 215] on div "Historic Trails West 107 file(s)" at bounding box center [628, 230] width 228 height 63
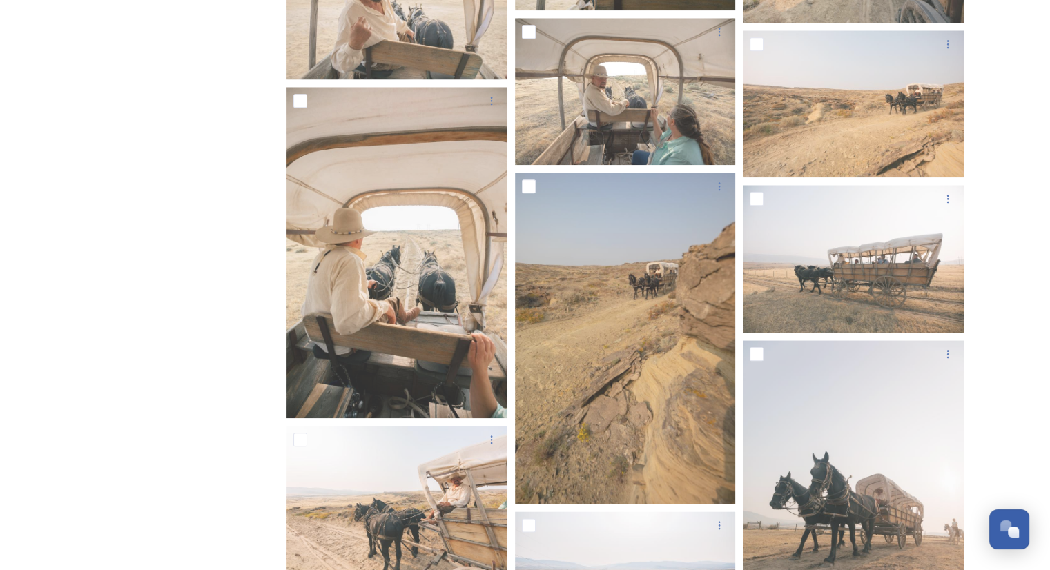
scroll to position [1505, 0]
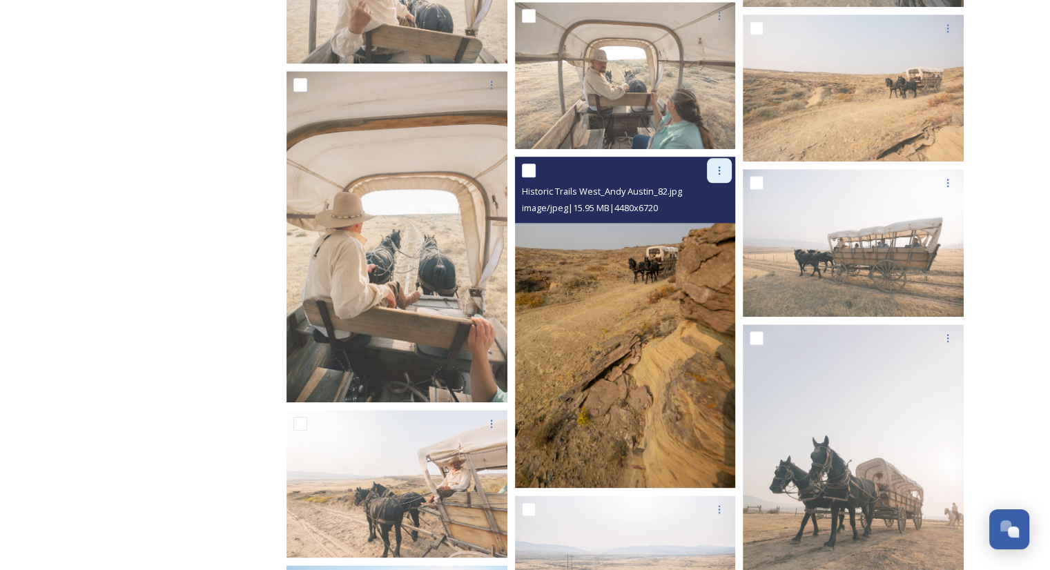
click at [719, 171] on icon at bounding box center [720, 170] width 2 height 8
click at [704, 234] on div "Download" at bounding box center [703, 227] width 56 height 27
click at [658, 205] on span "image/jpeg | 15.95 MB | 4480 x 6720" at bounding box center [590, 208] width 136 height 12
click at [674, 283] on img at bounding box center [625, 322] width 221 height 331
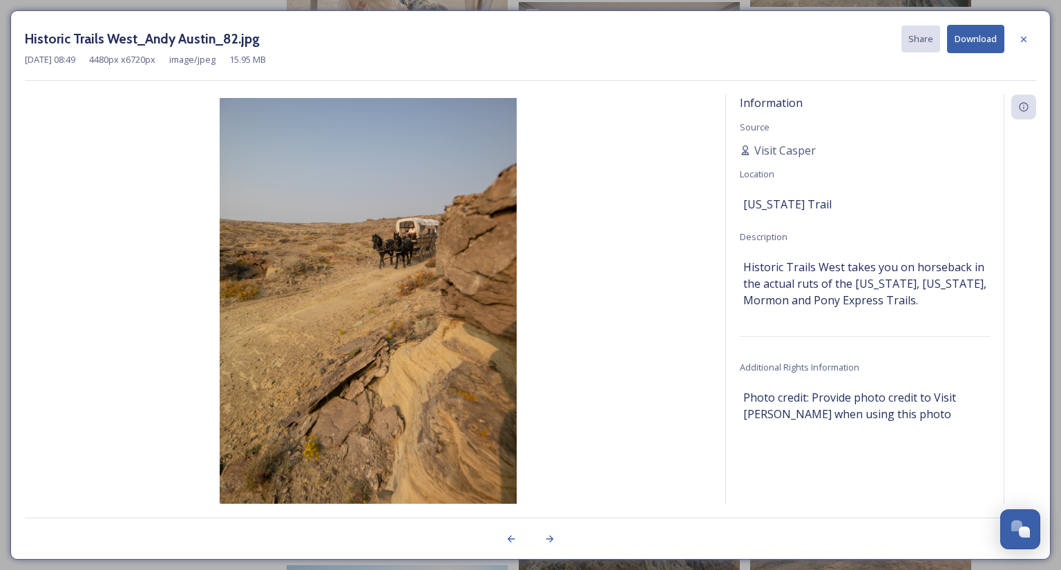
click at [961, 42] on button "Download" at bounding box center [975, 39] width 57 height 28
click at [1025, 40] on icon at bounding box center [1023, 39] width 11 height 11
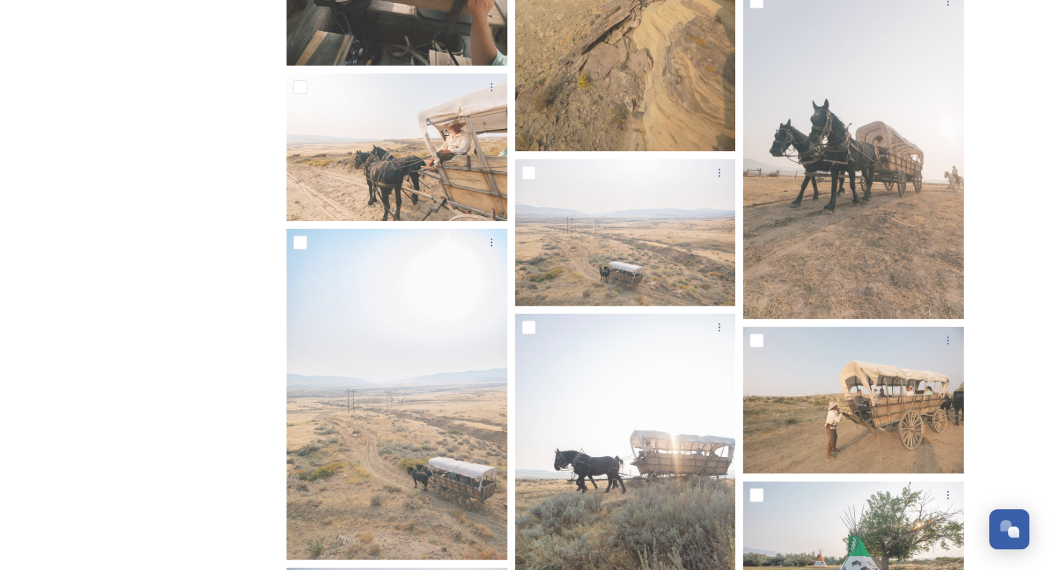
scroll to position [0, 0]
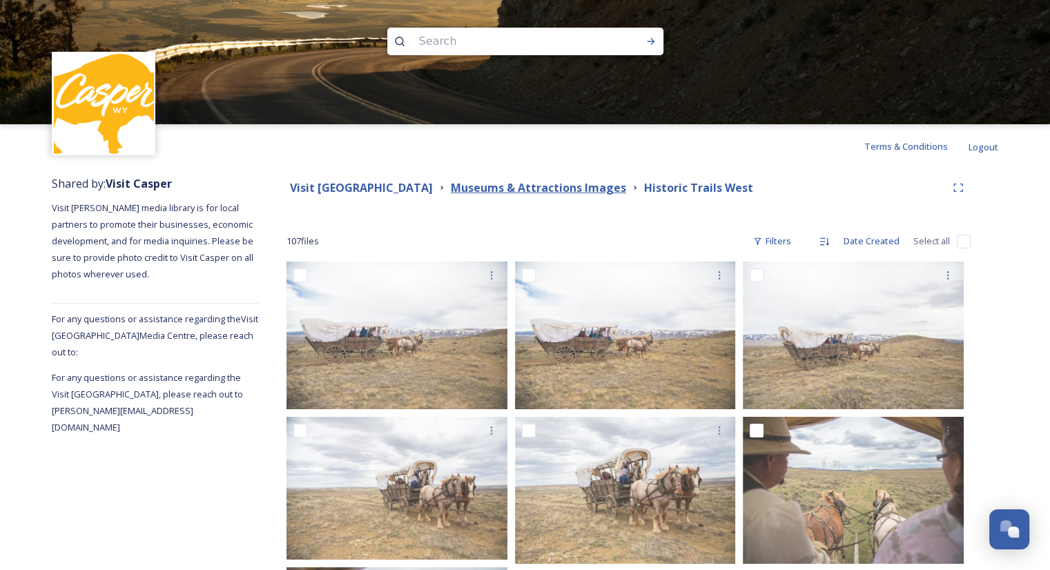
click at [501, 187] on strong "Museums & Attractions Images" at bounding box center [538, 187] width 175 height 15
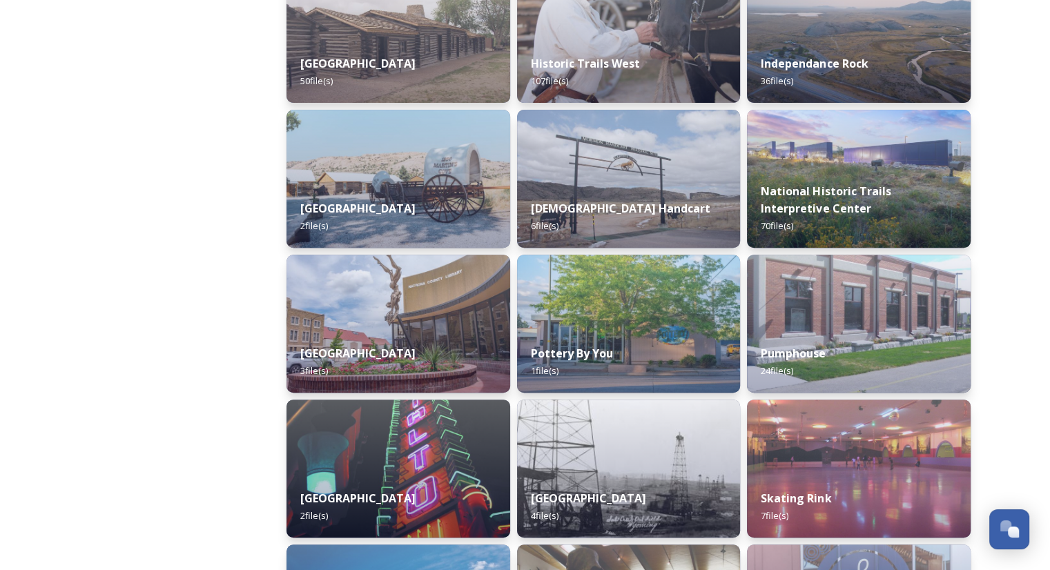
scroll to position [544, 0]
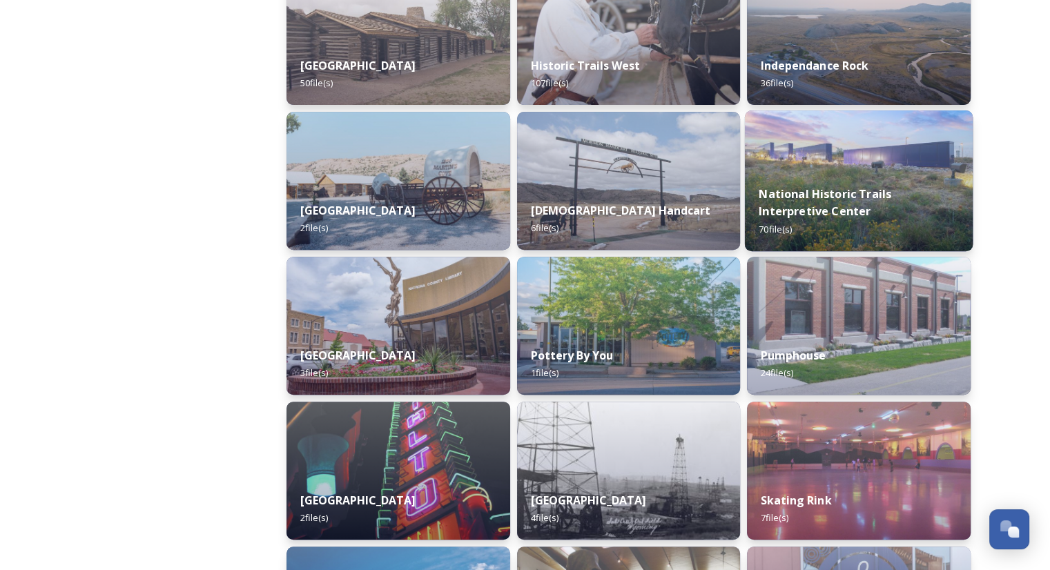
click at [860, 180] on div "National Historic Trails Interpretive Center 70 file(s)" at bounding box center [859, 211] width 228 height 80
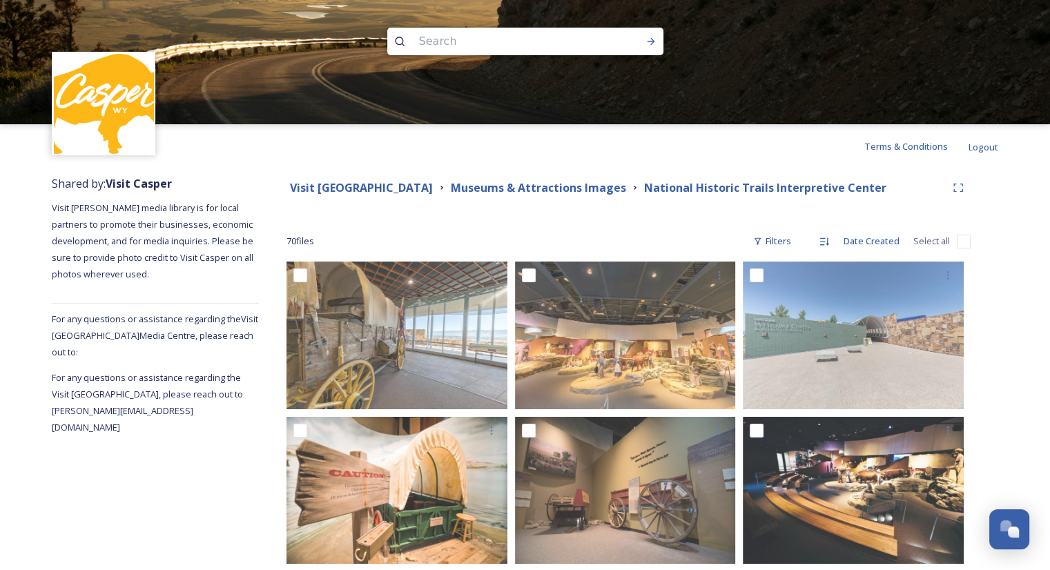
scroll to position [105, 0]
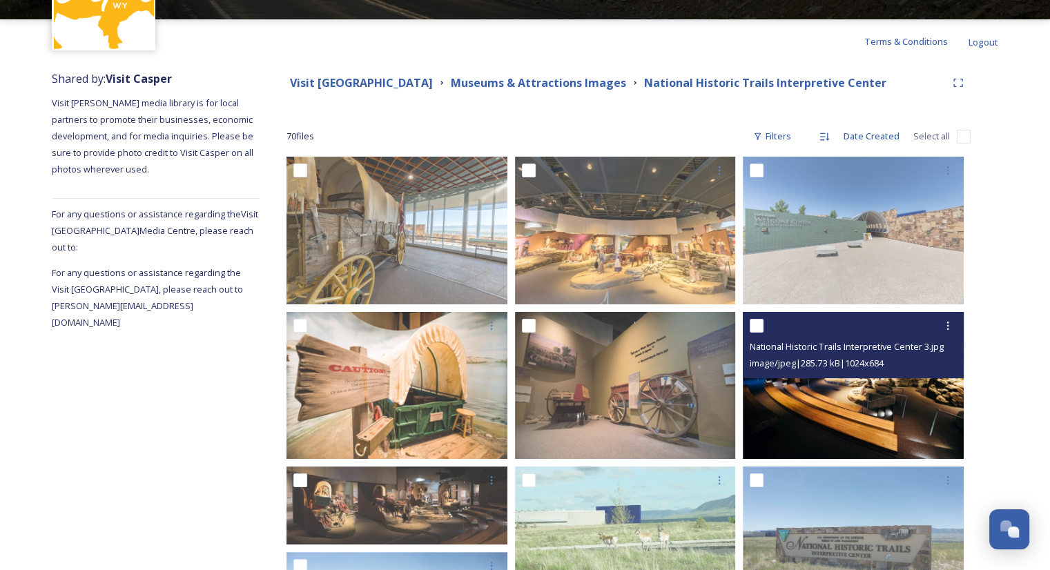
click at [846, 423] on img at bounding box center [853, 385] width 221 height 148
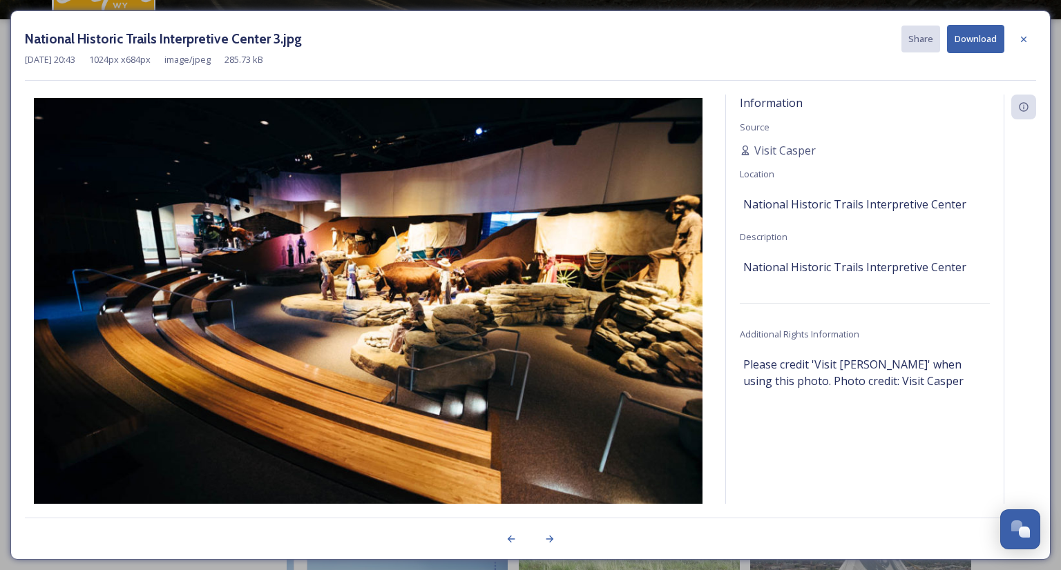
click at [997, 34] on button "Download" at bounding box center [975, 39] width 57 height 28
click at [1022, 39] on icon at bounding box center [1023, 39] width 11 height 11
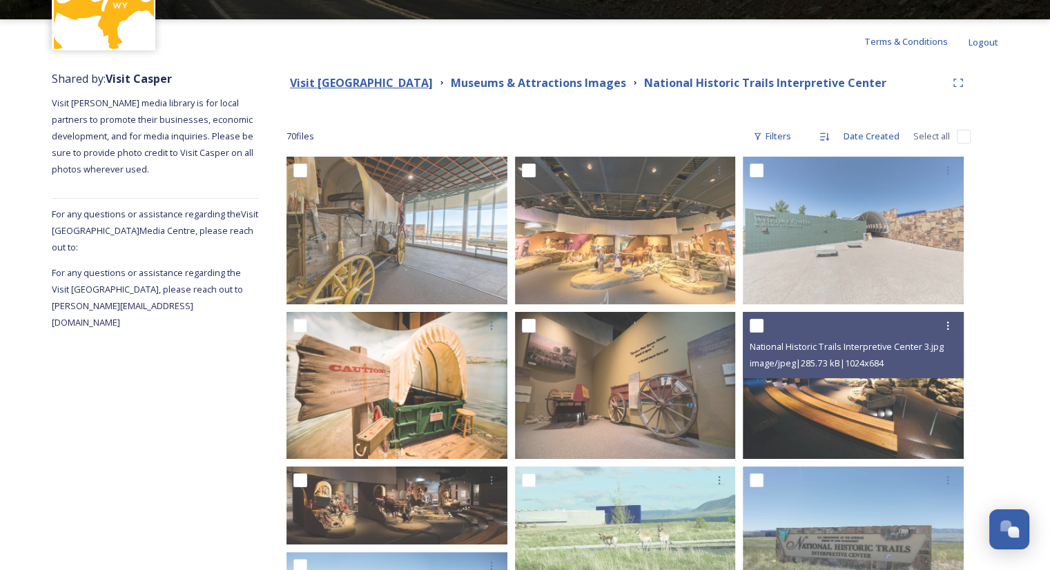
click at [378, 84] on strong "Visit [GEOGRAPHIC_DATA]" at bounding box center [361, 82] width 143 height 15
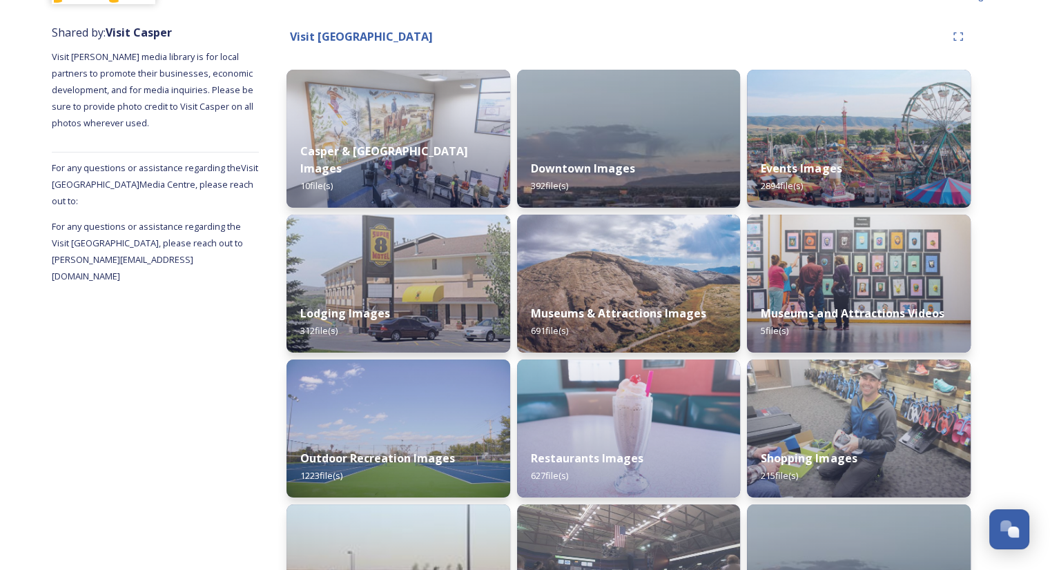
scroll to position [146, 0]
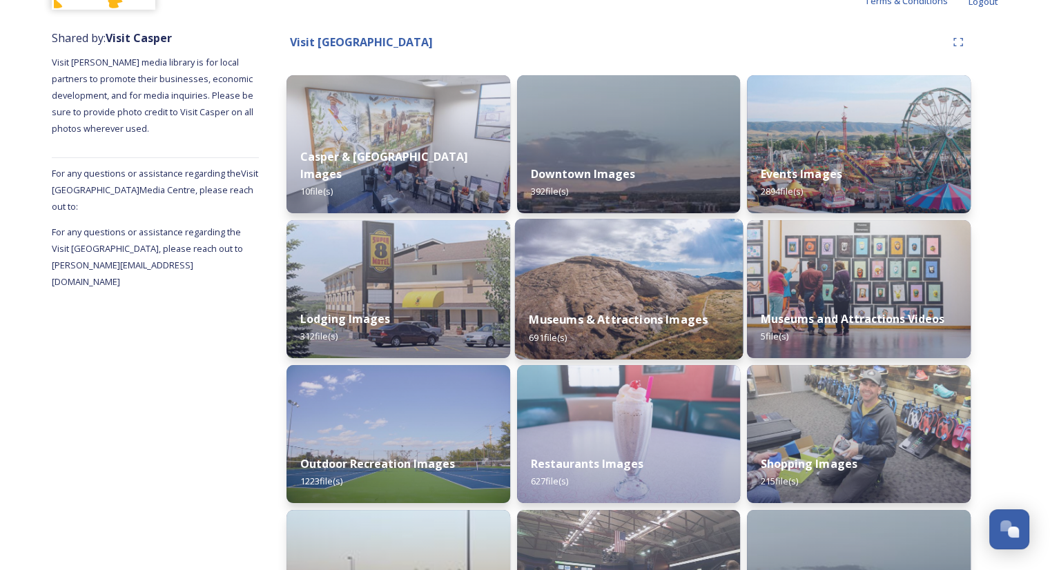
click at [637, 302] on div "Museums & Attractions Images 691 file(s)" at bounding box center [628, 328] width 228 height 63
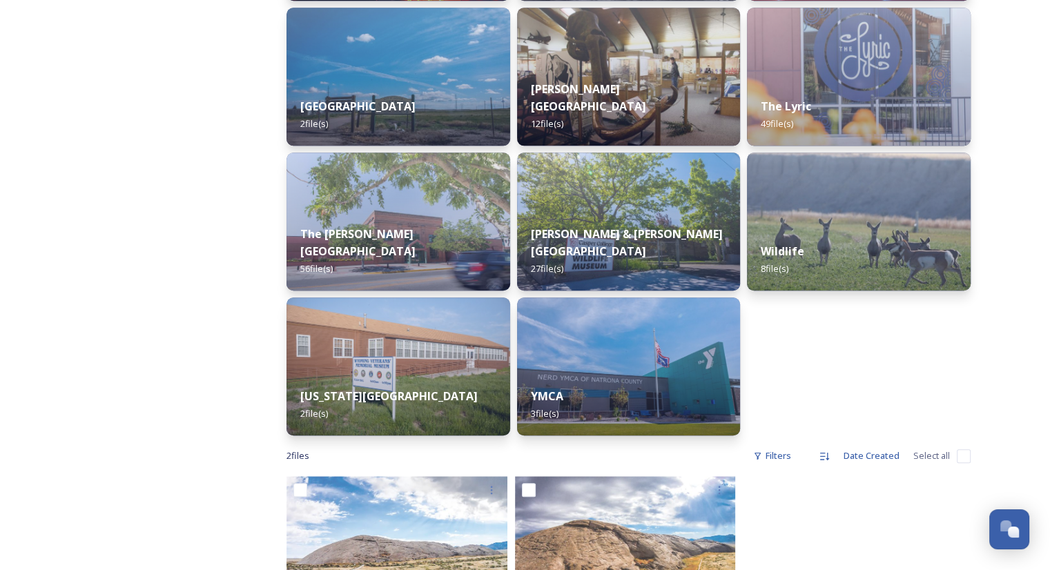
scroll to position [1074, 0]
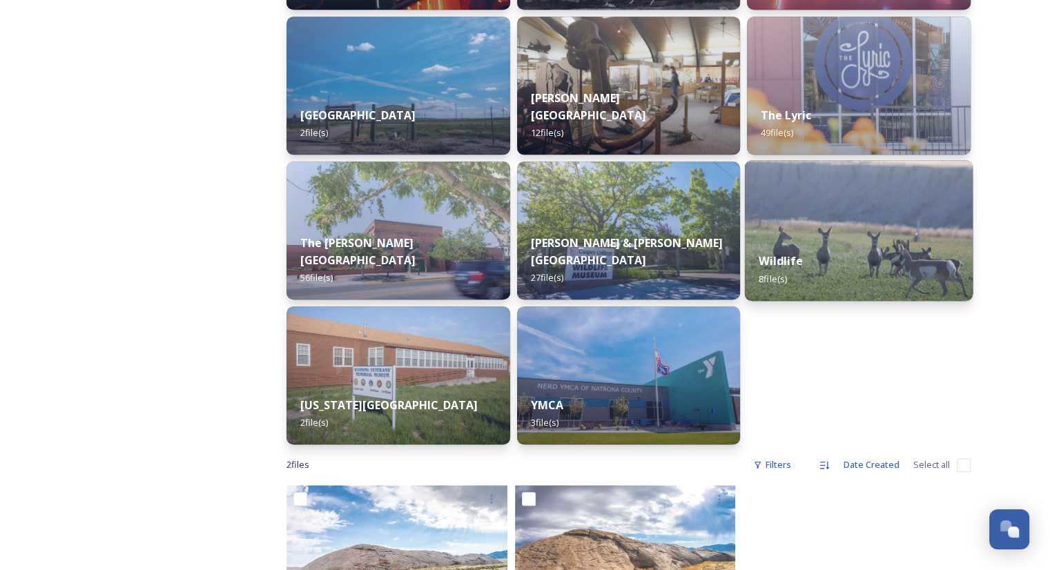
click at [860, 263] on div "Wildlife 8 file(s)" at bounding box center [859, 269] width 228 height 63
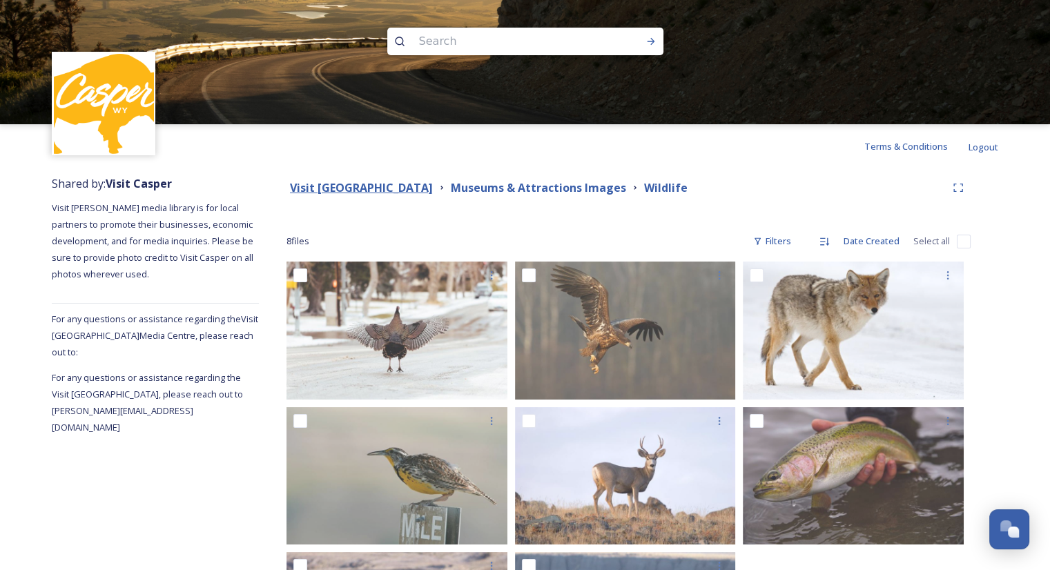
click at [379, 194] on strong "Visit [GEOGRAPHIC_DATA]" at bounding box center [361, 187] width 143 height 15
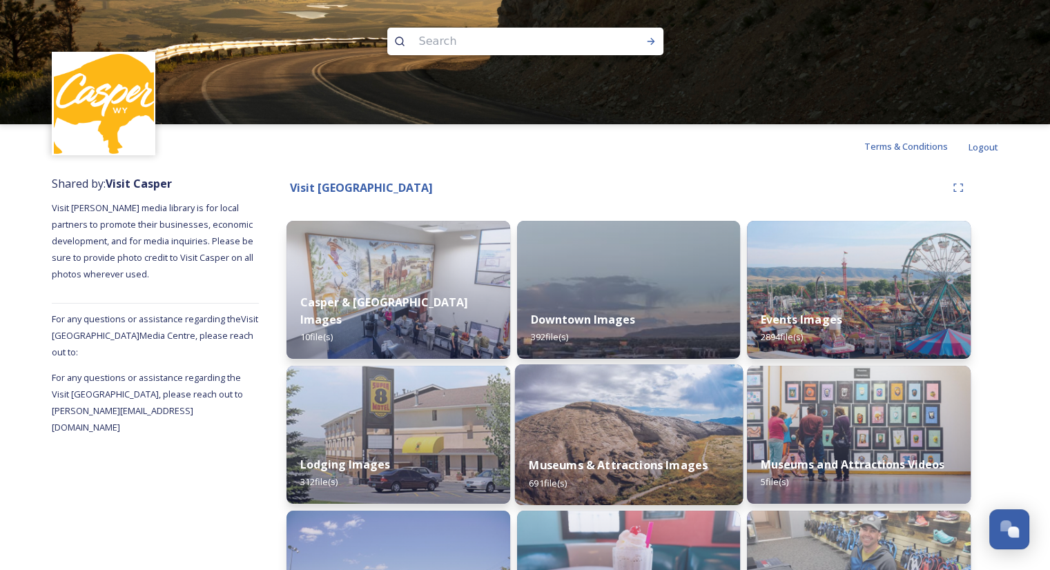
click at [639, 462] on strong "Museums & Attractions Images" at bounding box center [618, 465] width 179 height 15
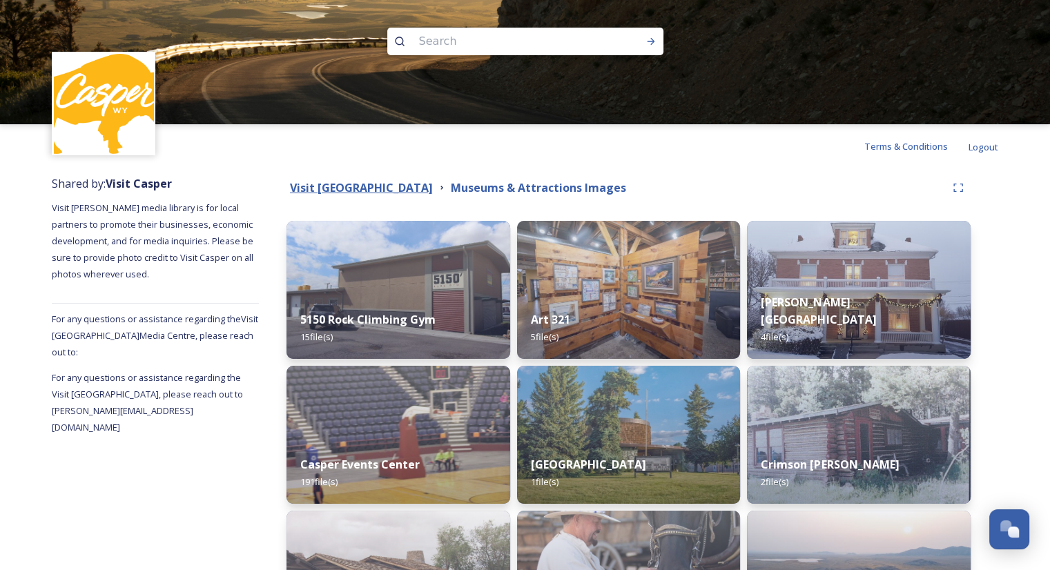
click at [354, 190] on strong "Visit [GEOGRAPHIC_DATA]" at bounding box center [361, 187] width 143 height 15
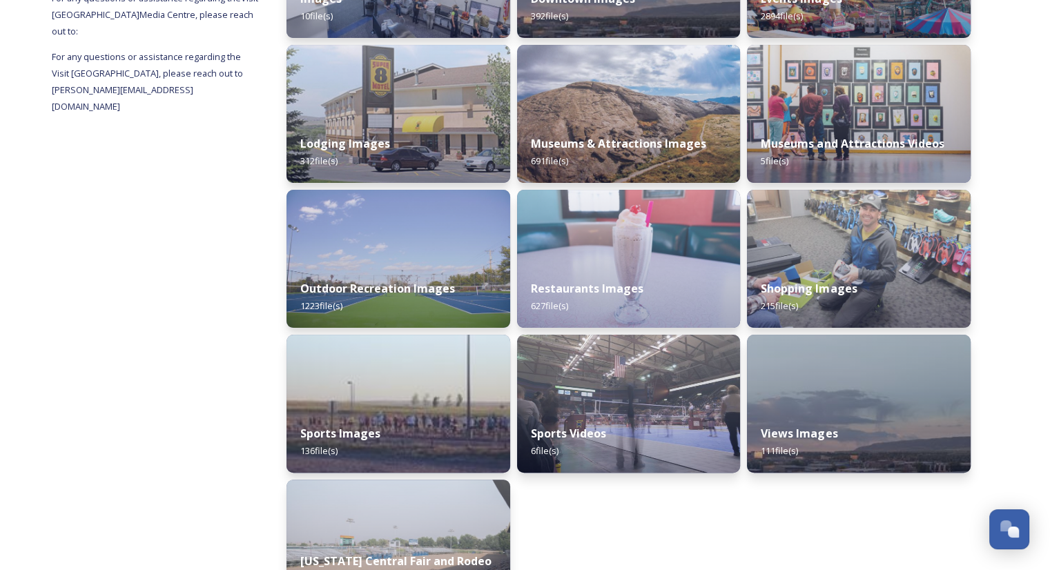
scroll to position [322, 0]
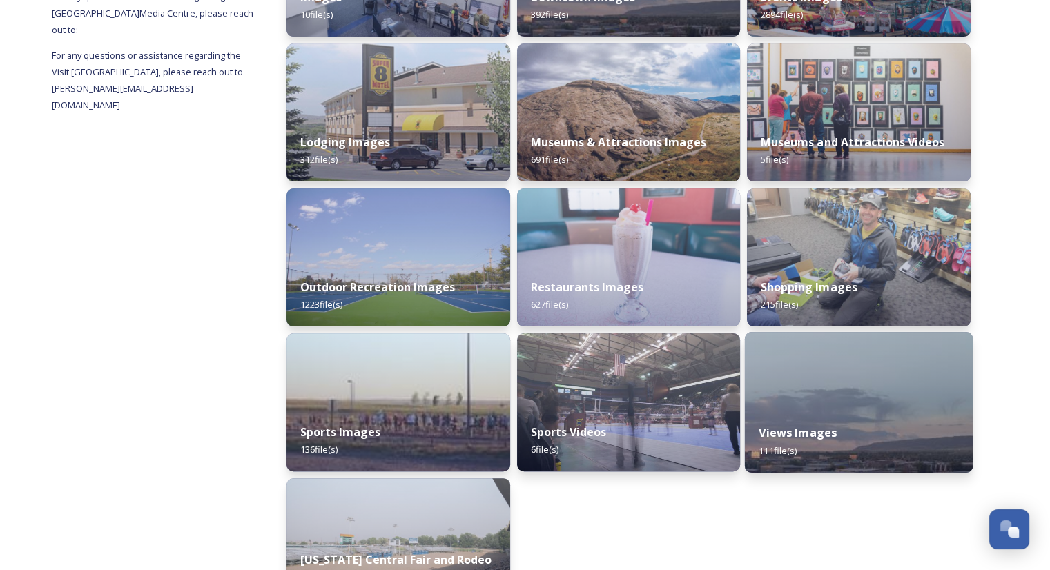
click at [773, 409] on img at bounding box center [859, 402] width 228 height 141
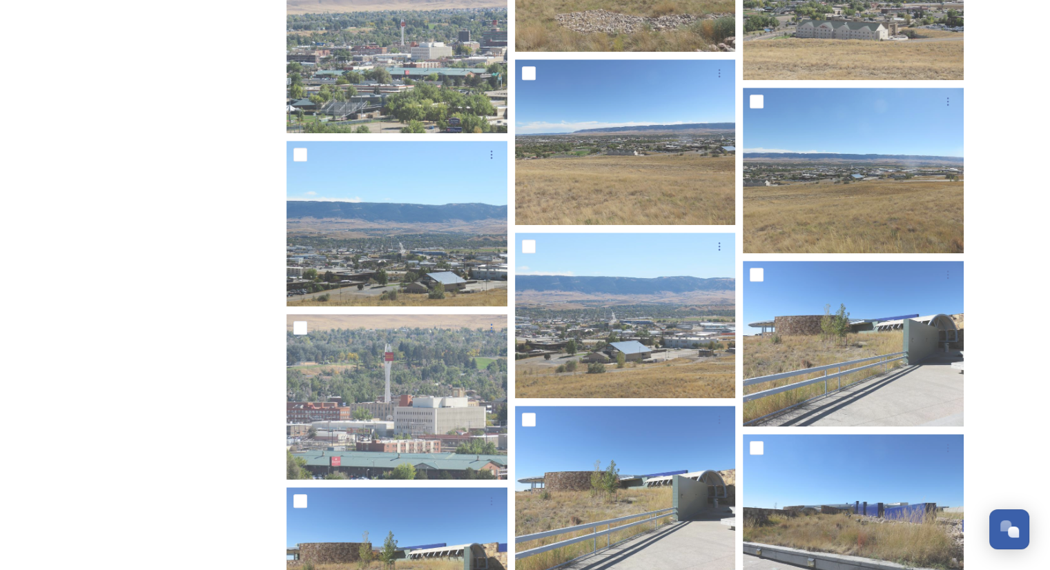
scroll to position [124, 0]
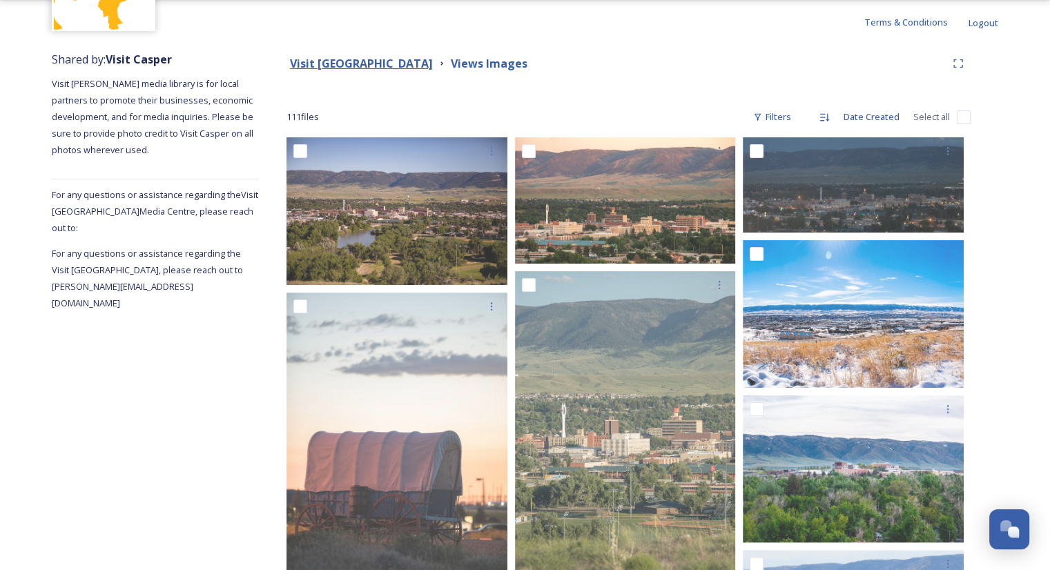
click at [359, 59] on strong "Visit [GEOGRAPHIC_DATA]" at bounding box center [361, 63] width 143 height 15
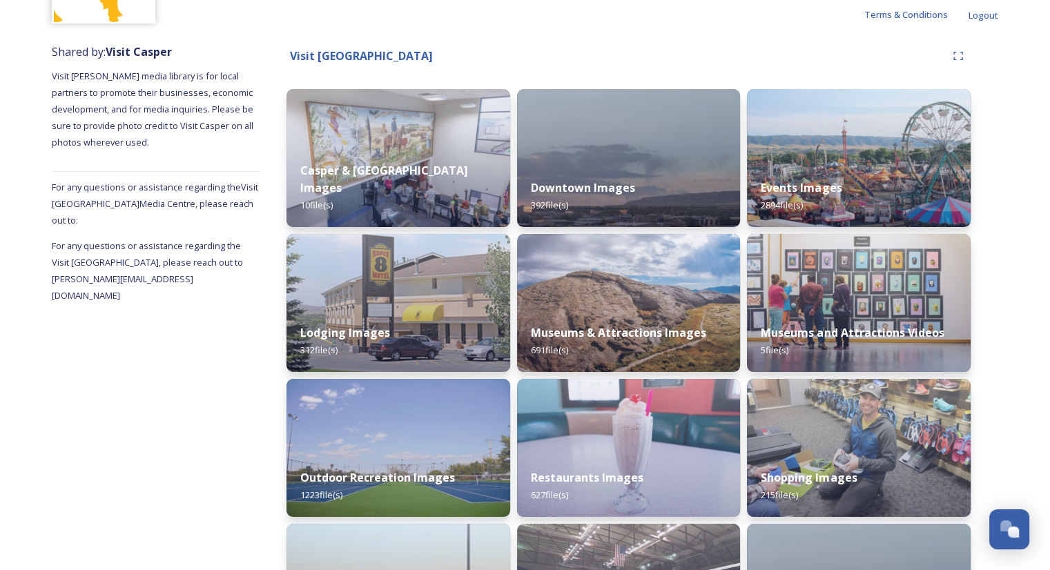
scroll to position [174, 0]
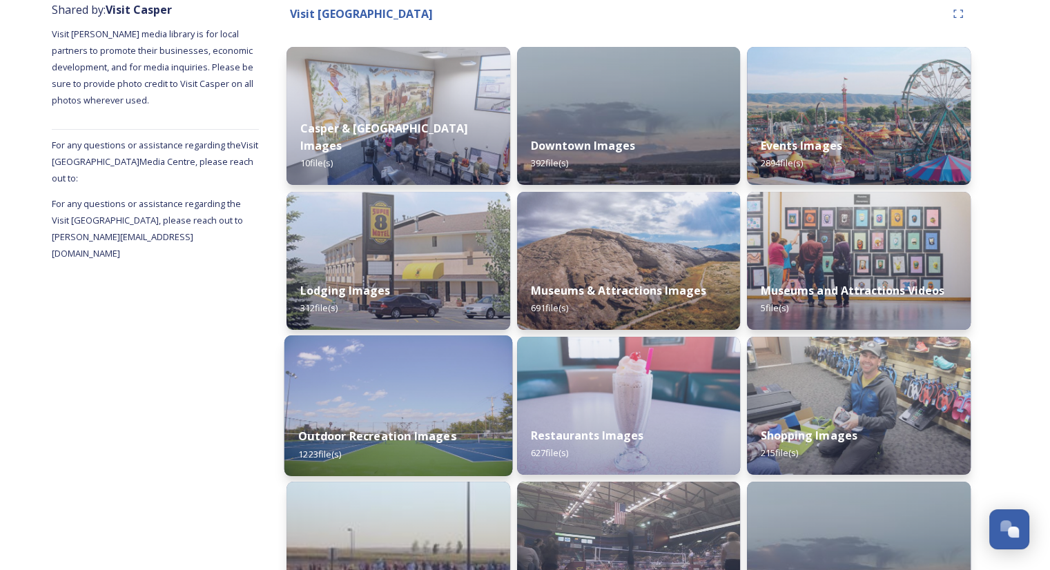
click at [384, 399] on img at bounding box center [398, 406] width 228 height 141
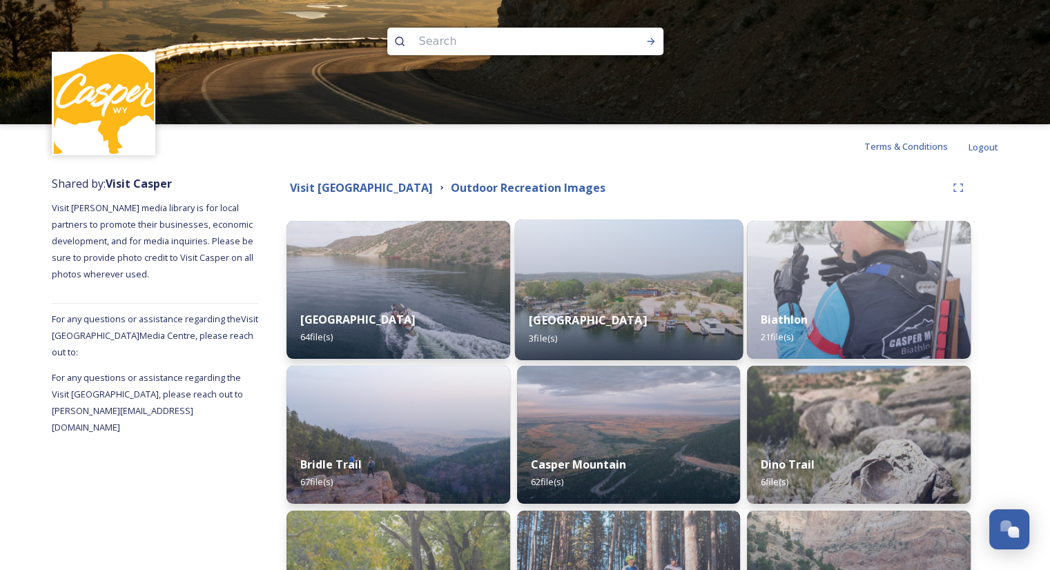
click at [610, 278] on img at bounding box center [628, 290] width 228 height 141
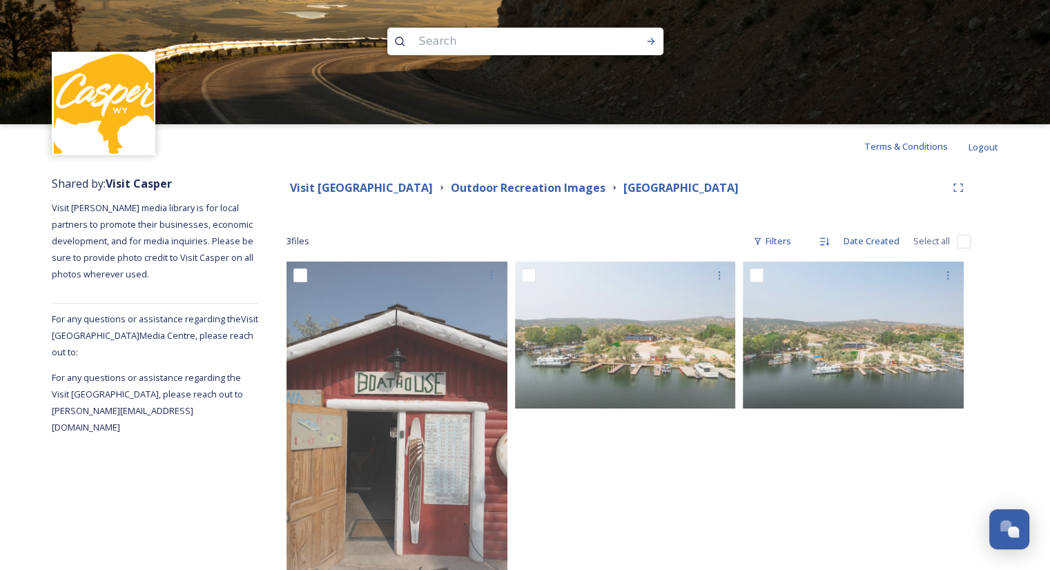
scroll to position [53, 0]
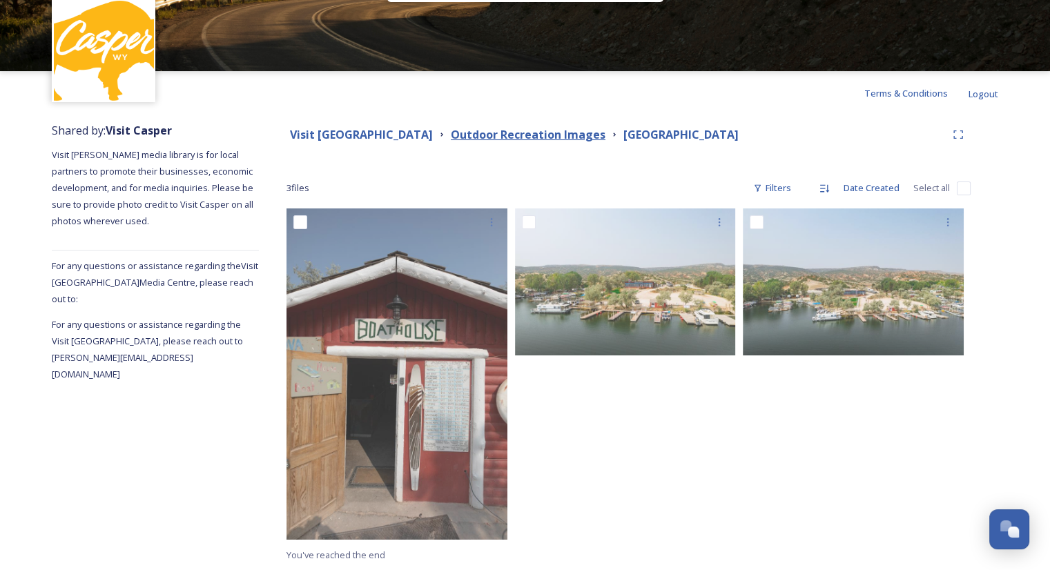
click at [541, 137] on strong "Outdoor Recreation Images" at bounding box center [528, 134] width 155 height 15
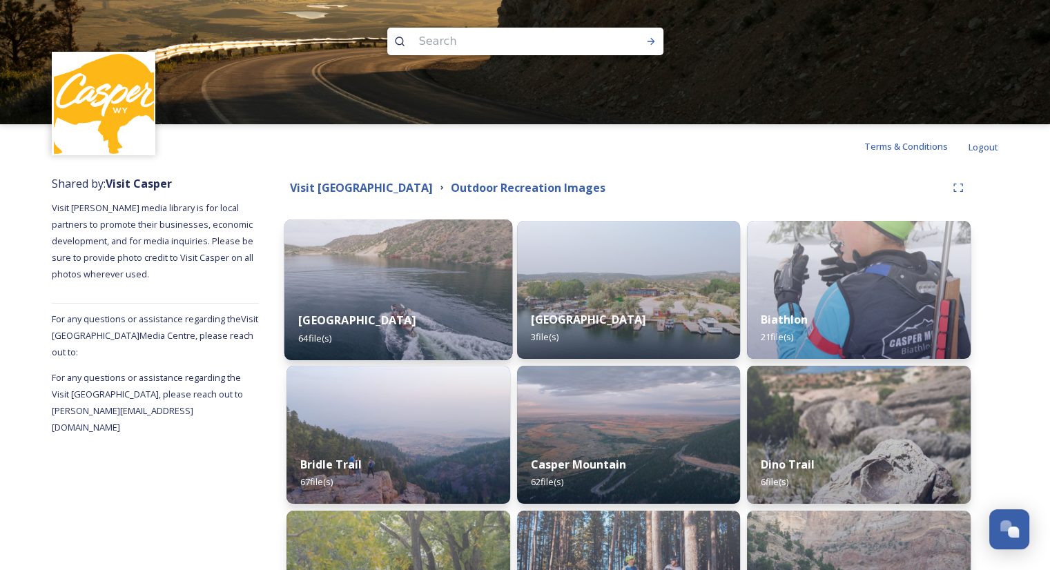
click at [397, 247] on img at bounding box center [398, 290] width 228 height 141
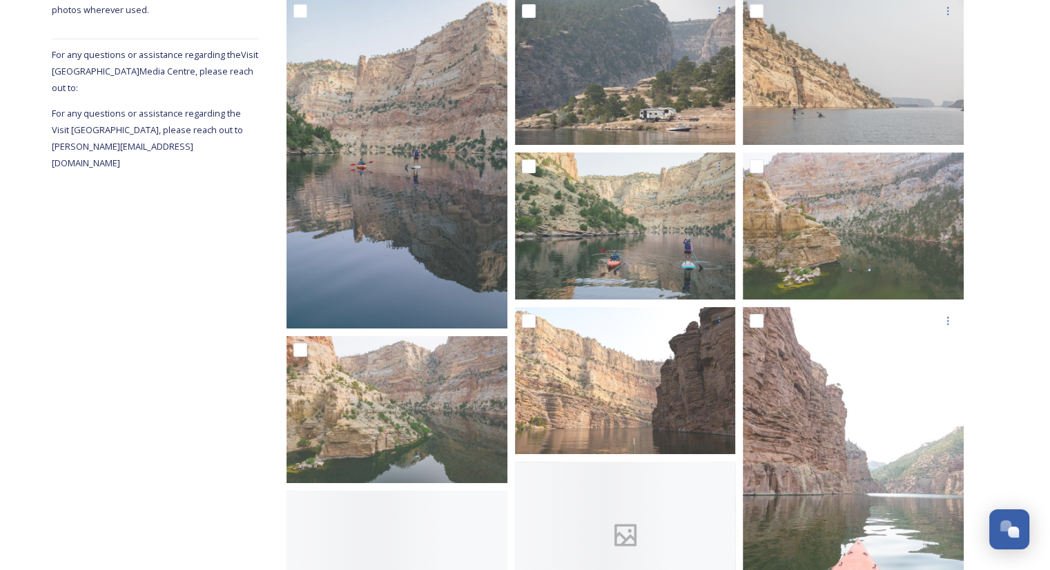
scroll to position [270, 0]
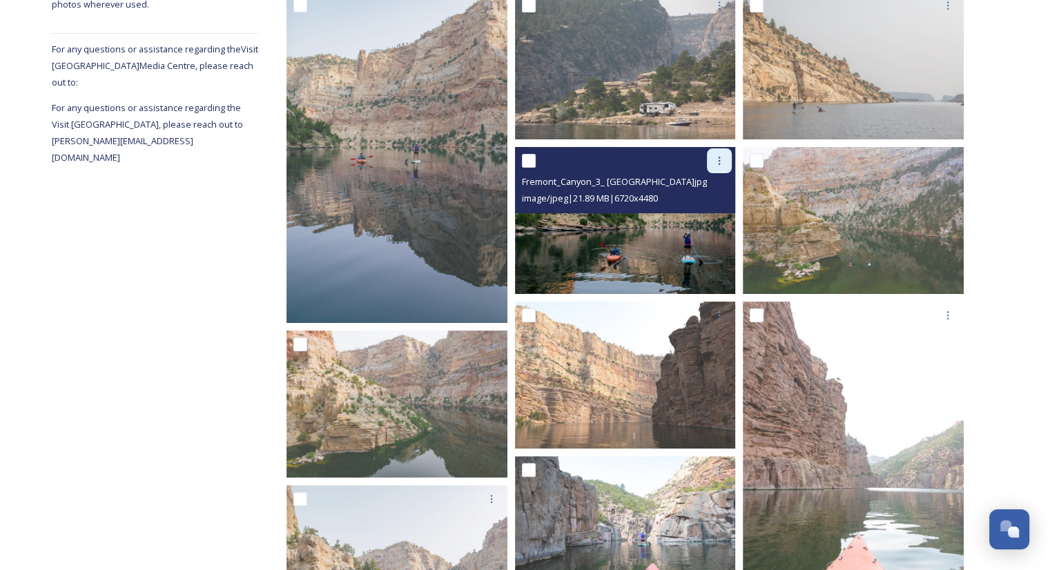
click at [719, 166] on icon at bounding box center [719, 160] width 11 height 11
click at [690, 215] on span "Download" at bounding box center [703, 217] width 42 height 13
click at [644, 230] on img at bounding box center [625, 219] width 221 height 147
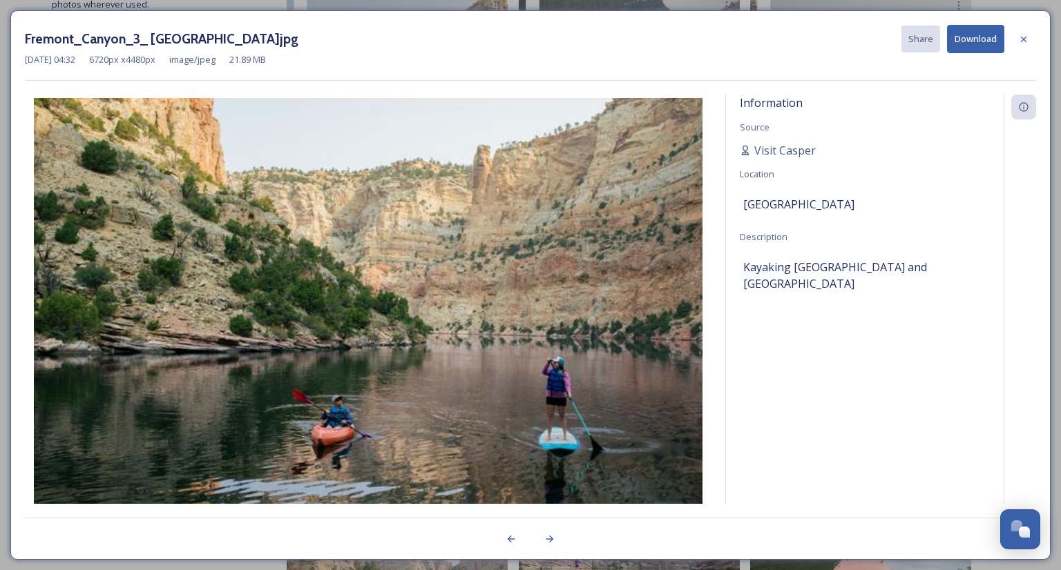
click at [986, 28] on button "Download" at bounding box center [975, 39] width 57 height 28
click at [1022, 38] on icon at bounding box center [1023, 39] width 11 height 11
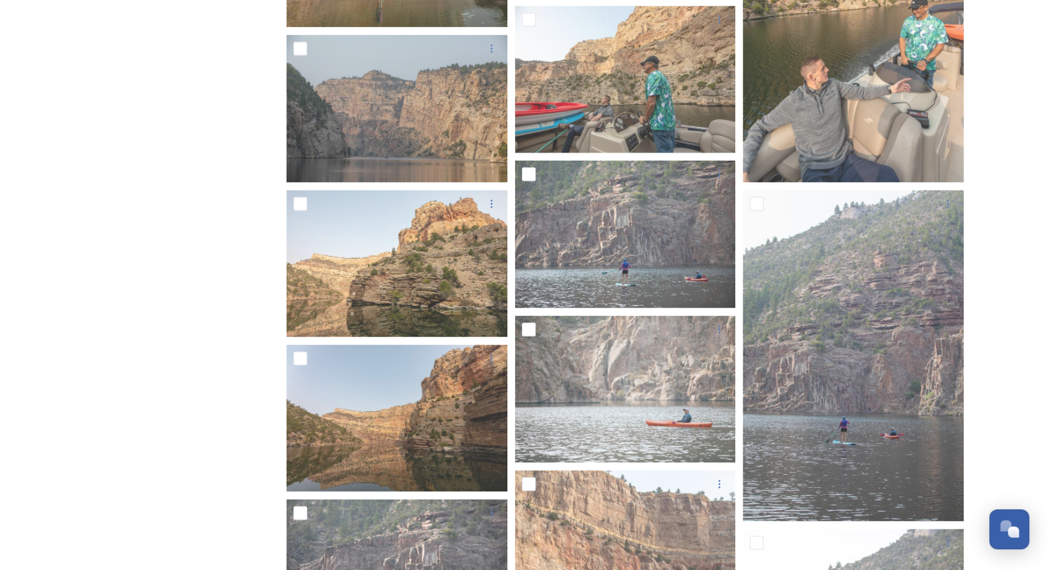
scroll to position [1984, 0]
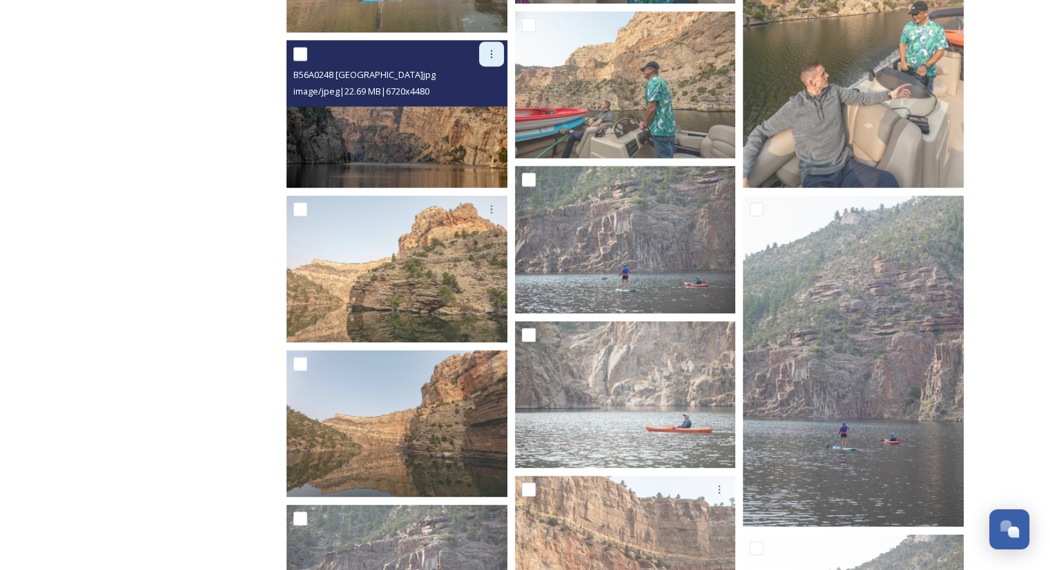
click at [496, 60] on div at bounding box center [491, 53] width 25 height 25
click at [479, 112] on span "Download" at bounding box center [475, 111] width 42 height 13
click at [479, 112] on img at bounding box center [397, 113] width 221 height 147
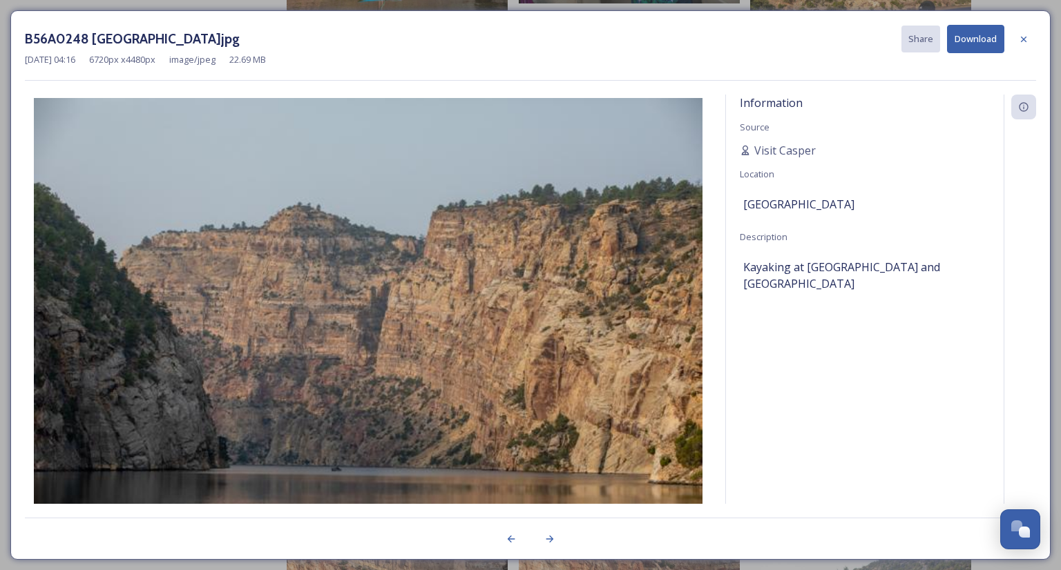
click at [967, 50] on button "Download" at bounding box center [975, 39] width 57 height 28
click at [986, 35] on button "Download" at bounding box center [975, 39] width 57 height 28
click at [1024, 41] on icon at bounding box center [1023, 39] width 11 height 11
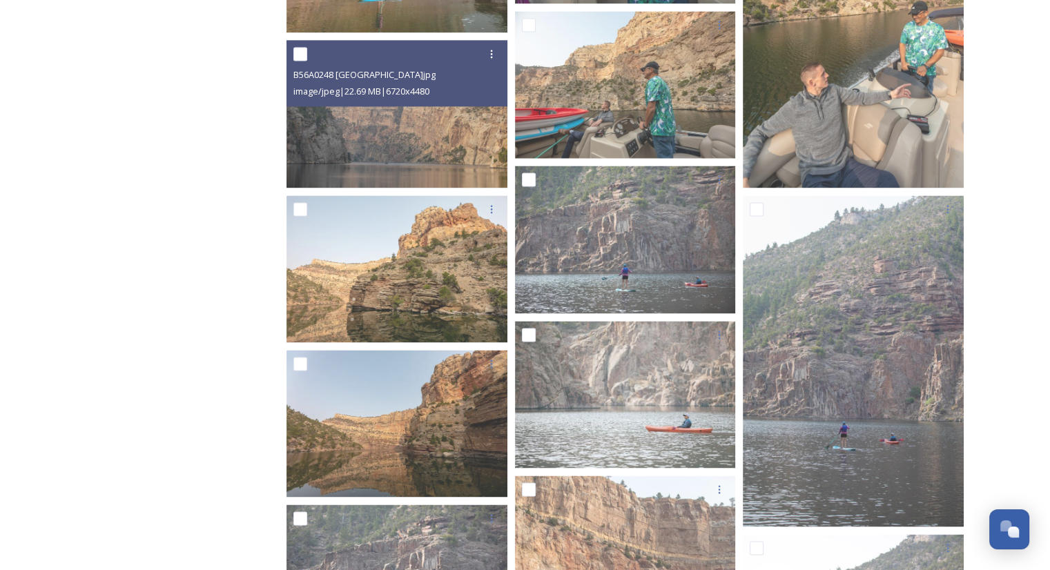
scroll to position [0, 0]
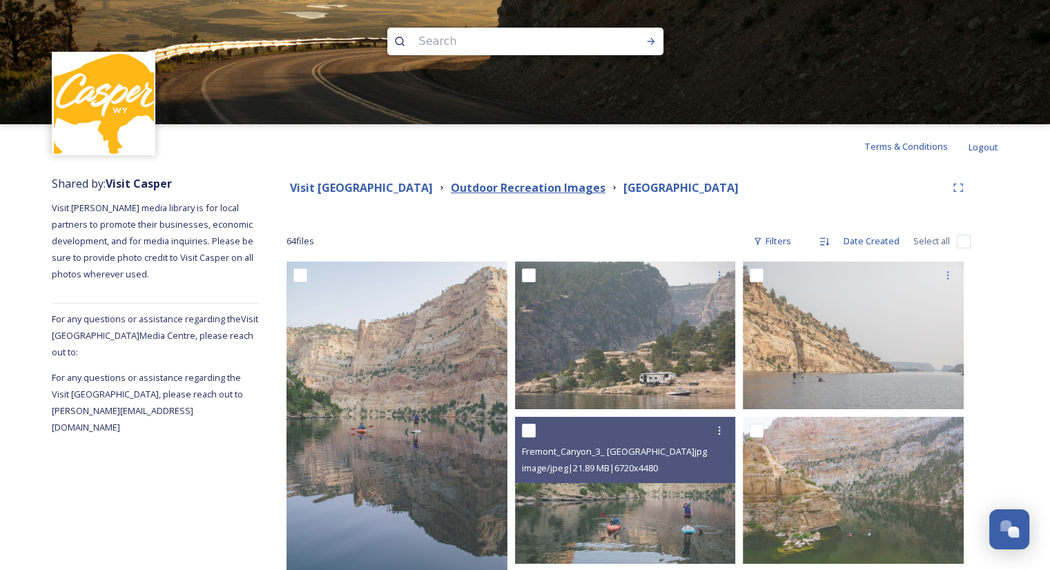
click at [499, 184] on strong "Outdoor Recreation Images" at bounding box center [528, 187] width 155 height 15
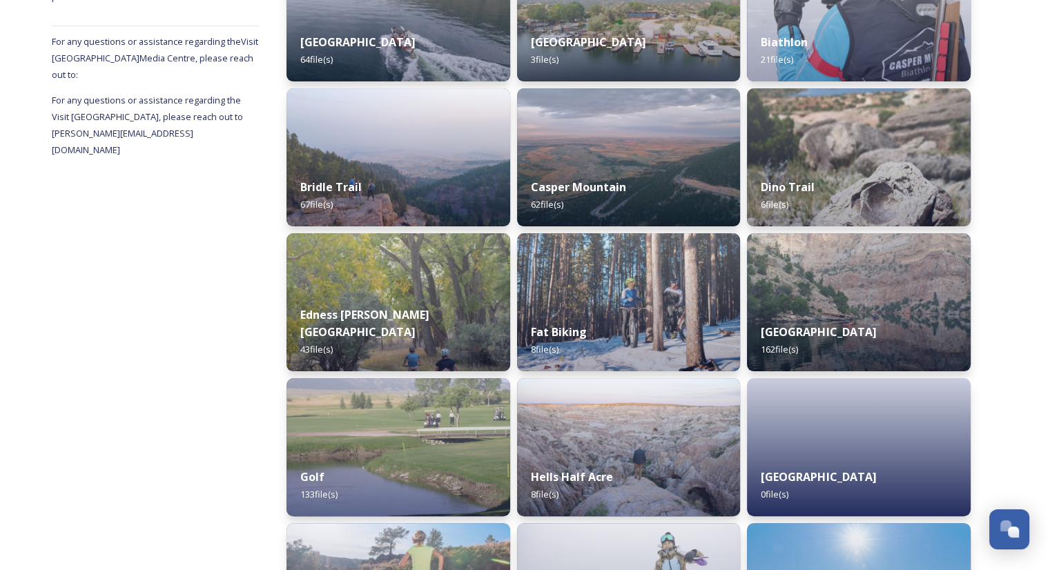
scroll to position [283, 0]
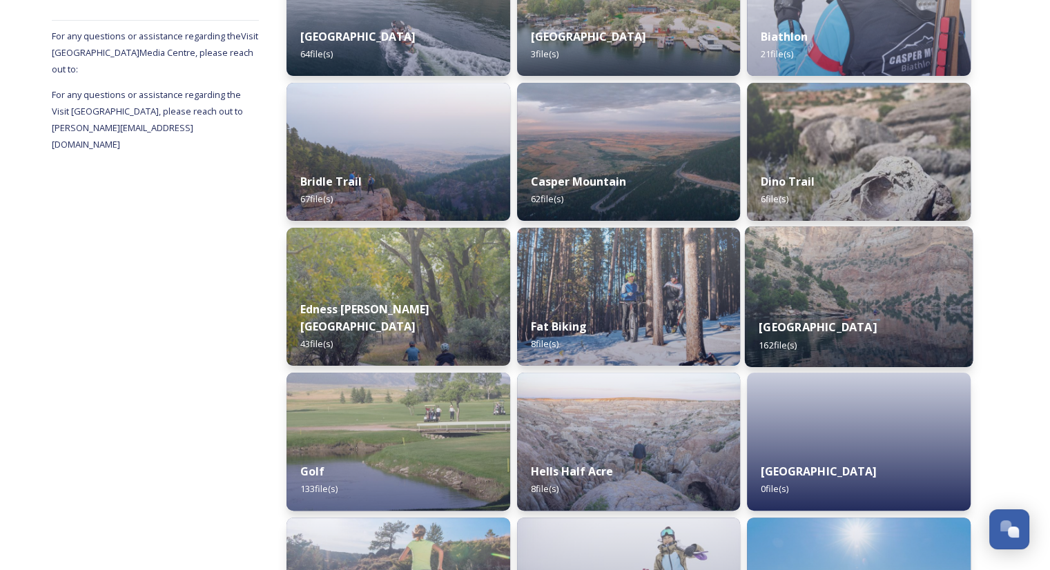
click at [857, 308] on div "Fremont Canyon 162 file(s)" at bounding box center [859, 336] width 228 height 63
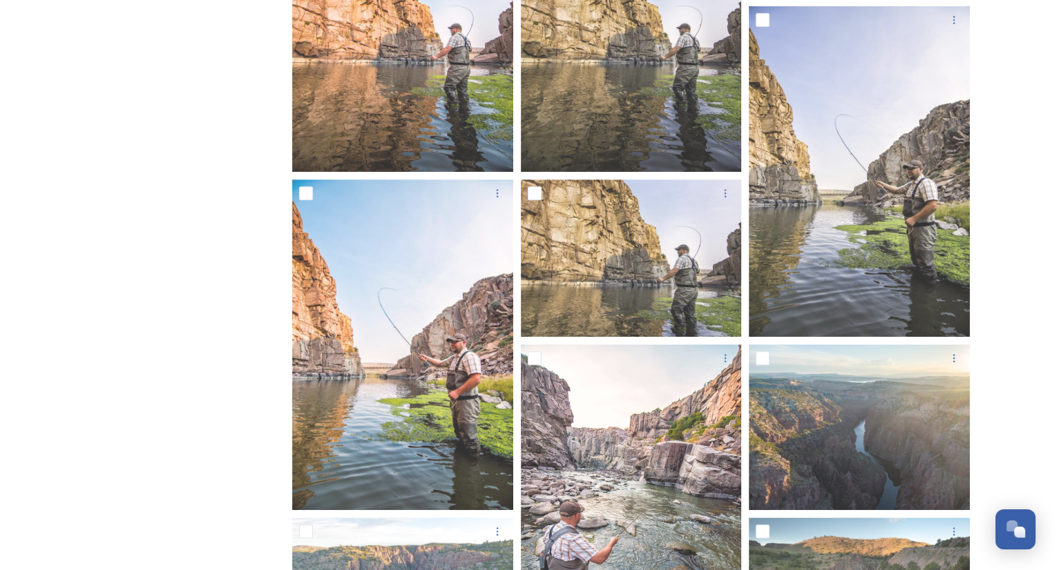
scroll to position [607, 0]
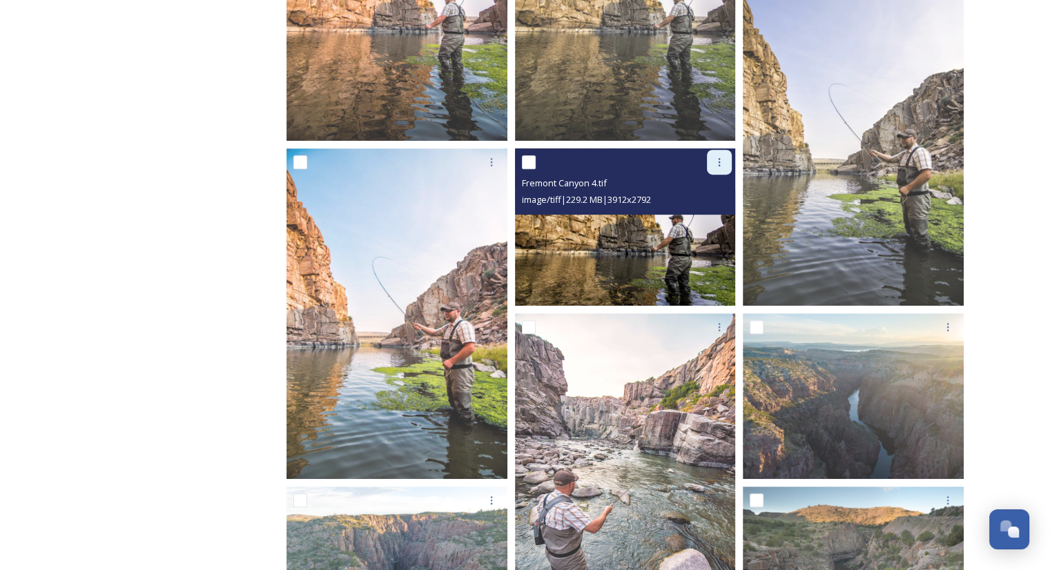
click at [717, 168] on div at bounding box center [719, 162] width 25 height 25
click at [710, 222] on span "Download" at bounding box center [703, 219] width 42 height 13
click at [724, 153] on div at bounding box center [719, 162] width 25 height 25
click at [713, 215] on span "Download" at bounding box center [703, 219] width 42 height 13
click at [713, 215] on img at bounding box center [625, 227] width 221 height 158
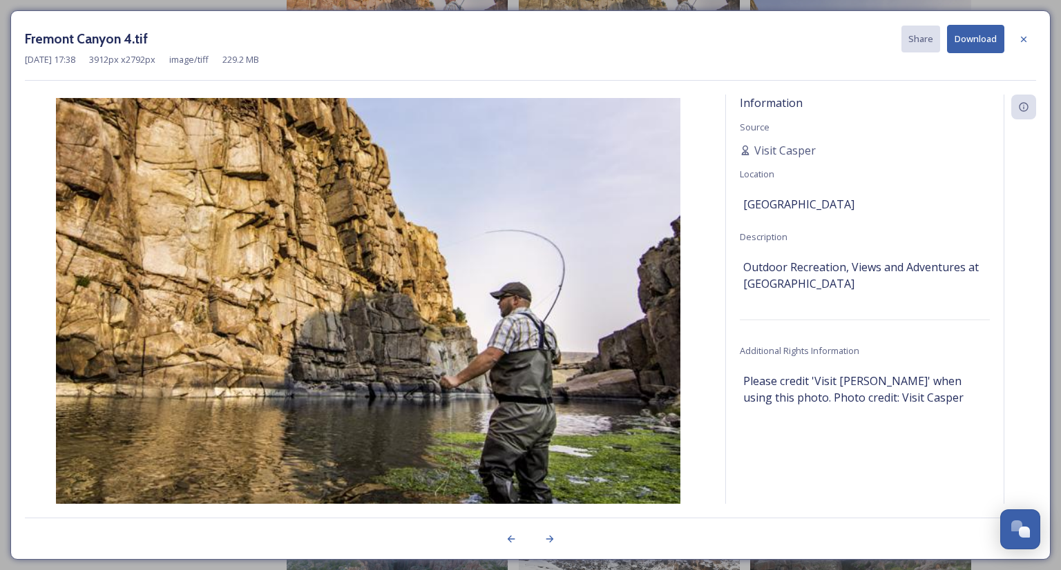
click at [972, 44] on button "Download" at bounding box center [975, 39] width 57 height 28
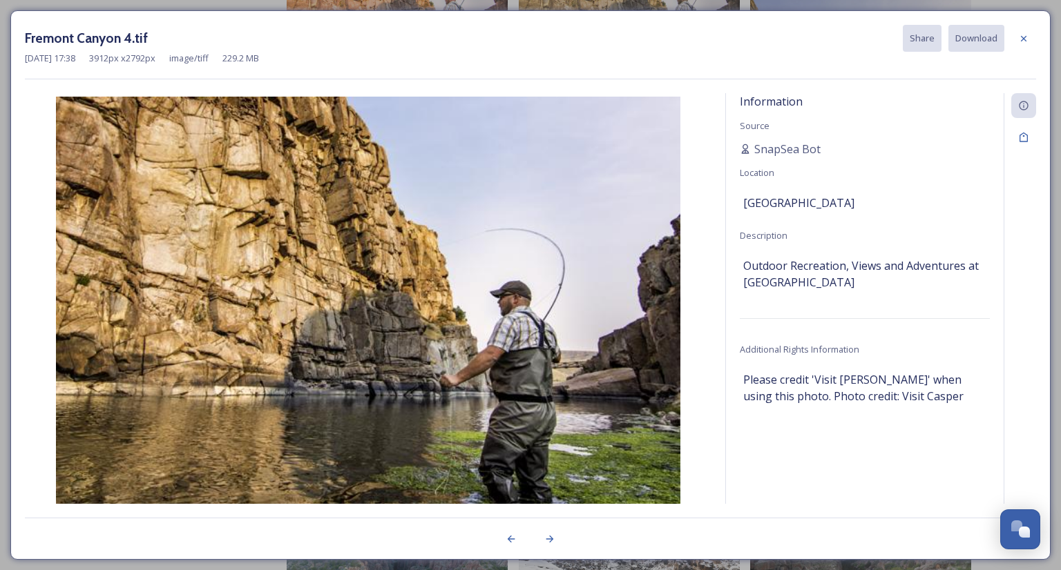
click at [983, 131] on div "Information Source SnapSea Bot Location [GEOGRAPHIC_DATA] Description Outdoor R…" at bounding box center [865, 316] width 278 height 446
click at [1022, 39] on icon at bounding box center [1024, 38] width 6 height 6
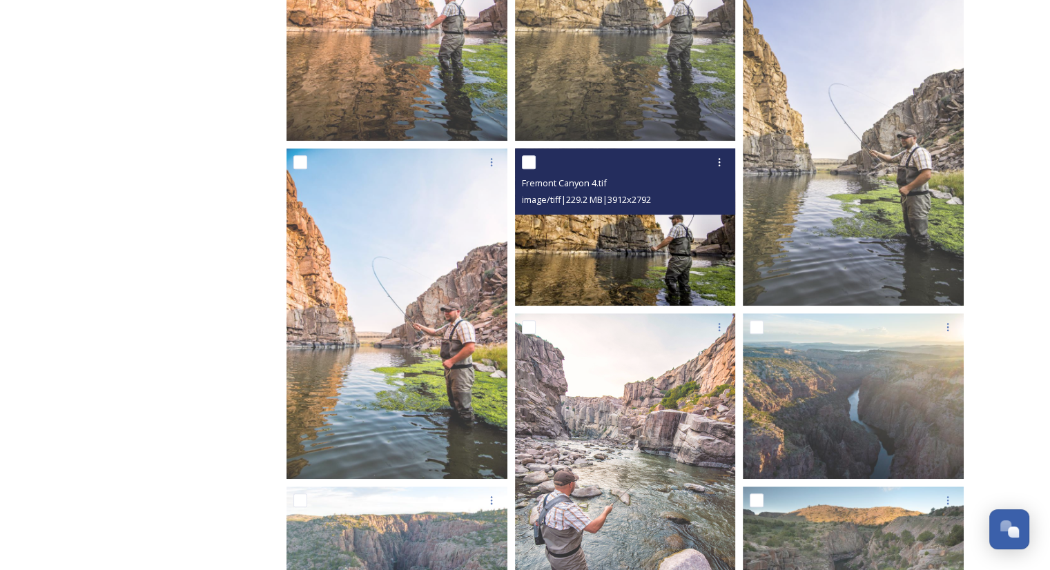
click at [688, 211] on div "Fremont Canyon 4.tif image/tiff | 229.2 MB | 3912 x 2792" at bounding box center [625, 181] width 221 height 66
click at [721, 160] on icon at bounding box center [719, 162] width 11 height 11
click at [703, 213] on span "Download" at bounding box center [703, 219] width 42 height 13
click at [635, 252] on img at bounding box center [625, 227] width 221 height 158
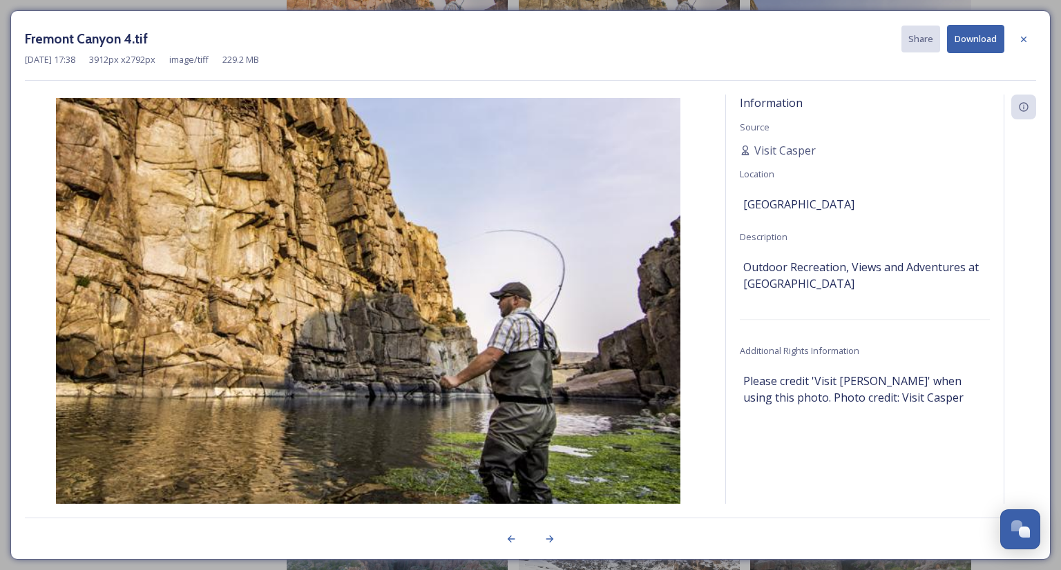
click at [980, 48] on button "Download" at bounding box center [975, 39] width 57 height 28
